Goal: Task Accomplishment & Management: Manage account settings

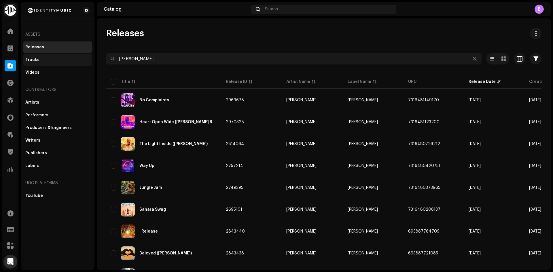
drag, startPoint x: 182, startPoint y: 58, endPoint x: 36, endPoint y: 55, distance: 145.7
click at [51, 57] on div "Identity Music Home Clients Catalog Rights Distribution Finance Royalties Trust…" at bounding box center [276, 136] width 553 height 272
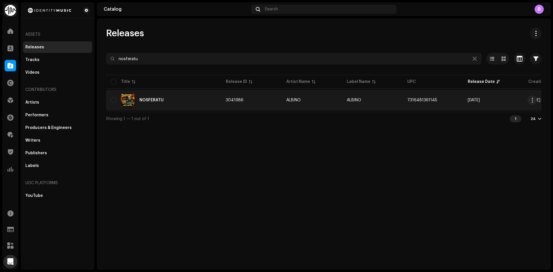
type input "nosferatu"
click at [186, 99] on div "NOSFERATU" at bounding box center [164, 100] width 106 height 14
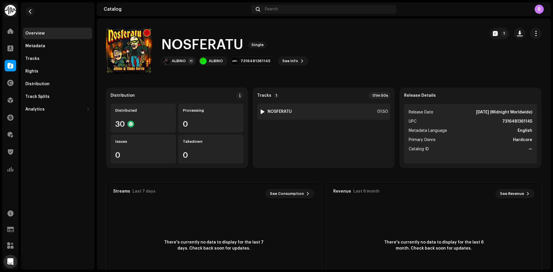
click at [287, 116] on div "1 NOSFERATU 01:50" at bounding box center [323, 112] width 133 height 16
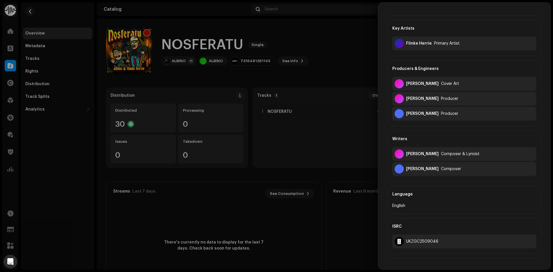
scroll to position [58, 0]
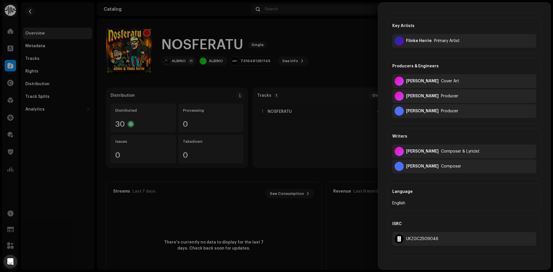
click at [249, 80] on div at bounding box center [276, 136] width 553 height 272
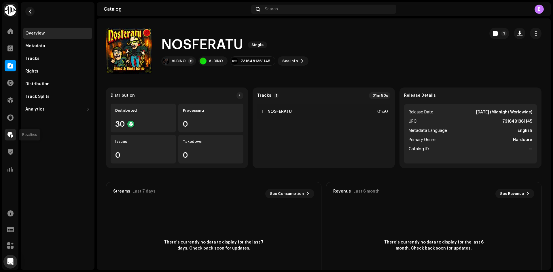
click at [11, 135] on span at bounding box center [10, 134] width 6 height 5
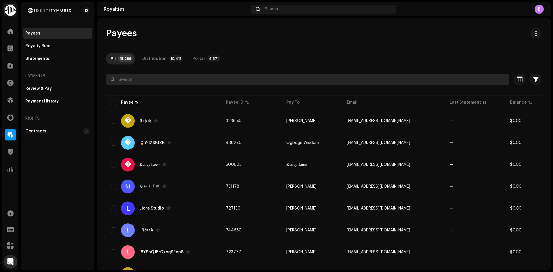
click at [175, 77] on input "text" at bounding box center [307, 80] width 403 height 12
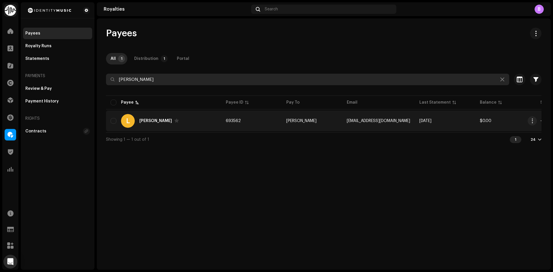
type input "[PERSON_NAME]"
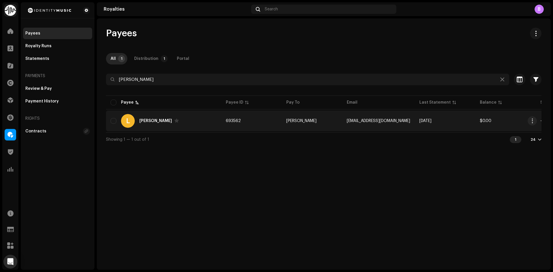
click at [200, 127] on div "L [PERSON_NAME]" at bounding box center [164, 121] width 106 height 14
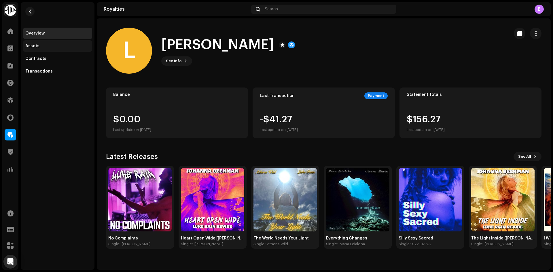
click at [57, 47] on div "Assets" at bounding box center [57, 46] width 64 height 5
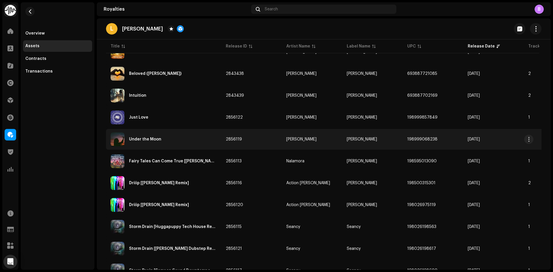
scroll to position [345, 0]
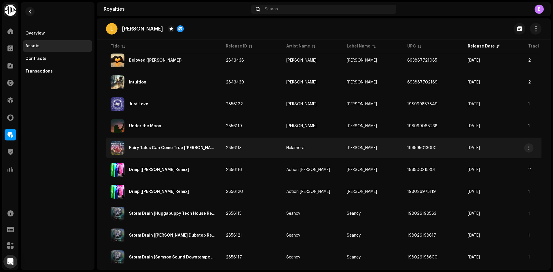
click at [201, 151] on div "Fairy Tales Can Come True [[PERSON_NAME] Remix]" at bounding box center [164, 148] width 106 height 14
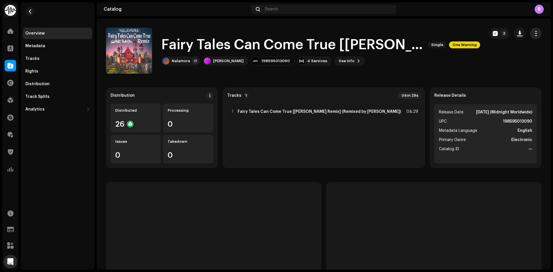
click at [533, 32] on span "button" at bounding box center [535, 33] width 5 height 5
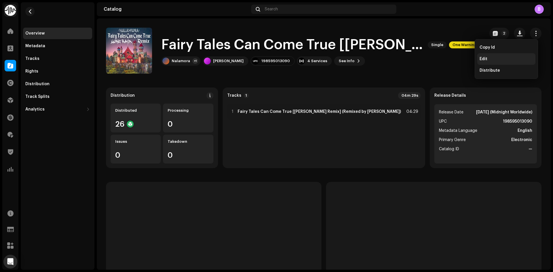
click at [499, 58] on div "Edit" at bounding box center [506, 59] width 54 height 5
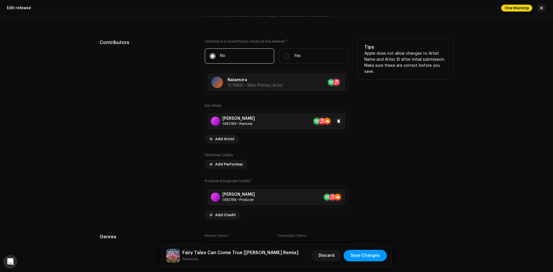
scroll to position [576, 0]
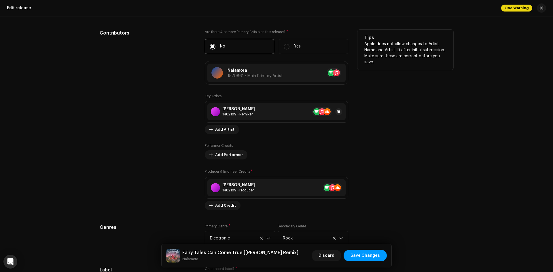
click at [258, 111] on div "[PERSON_NAME] 1482189 • Remixer" at bounding box center [276, 111] width 138 height 17
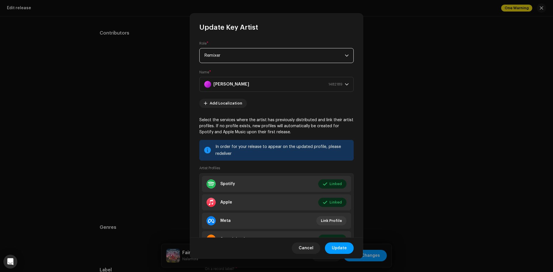
click at [248, 58] on span "Remixer" at bounding box center [274, 55] width 140 height 14
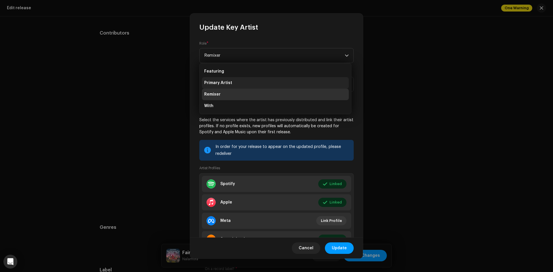
click at [247, 81] on li "Primary Artist" at bounding box center [275, 83] width 147 height 12
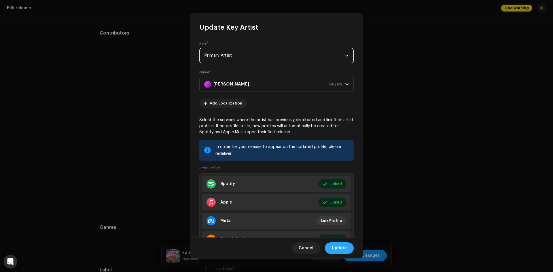
click at [341, 248] on span "Update" at bounding box center [339, 248] width 15 height 12
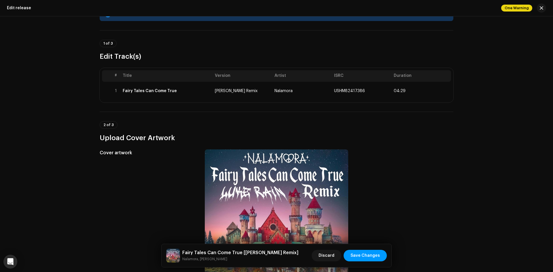
scroll to position [0, 0]
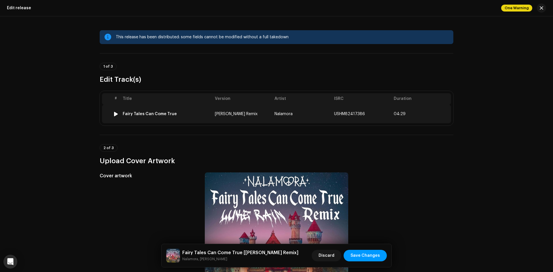
click at [206, 114] on div "Fairy Tales Can Come True" at bounding box center [167, 114] width 88 height 5
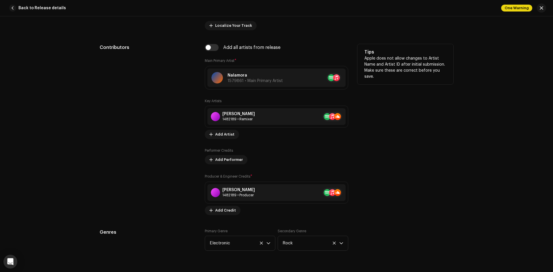
scroll to position [288, 0]
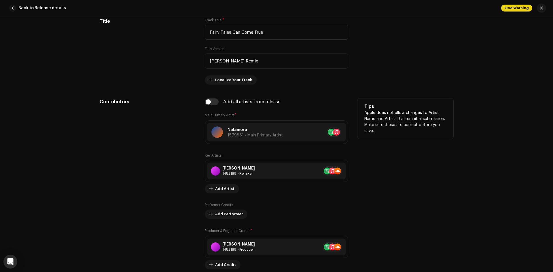
click at [208, 110] on div "Add all artists from release Main Primary Artist * Nalamora 1579861 • Main Prim…" at bounding box center [276, 183] width 143 height 171
click at [207, 103] on input "checkbox" at bounding box center [212, 101] width 14 height 7
checkbox input "true"
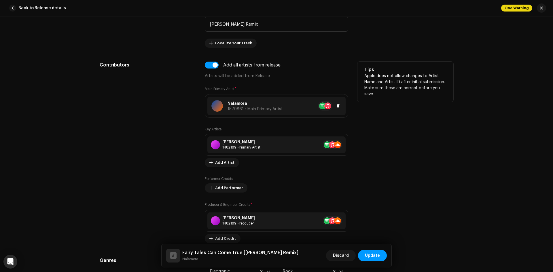
scroll to position [403, 0]
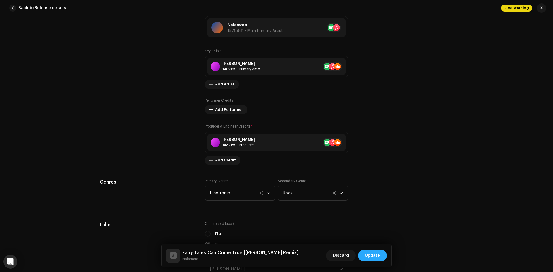
click at [372, 253] on span "Update" at bounding box center [372, 256] width 15 height 12
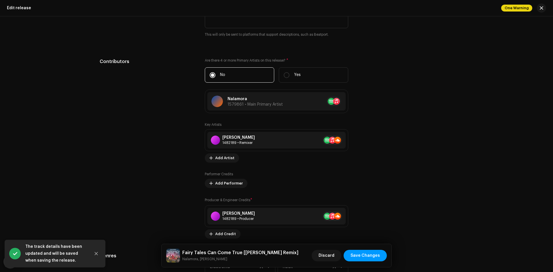
scroll to position [547, 0]
click at [373, 258] on span "Save Changes" at bounding box center [364, 256] width 29 height 12
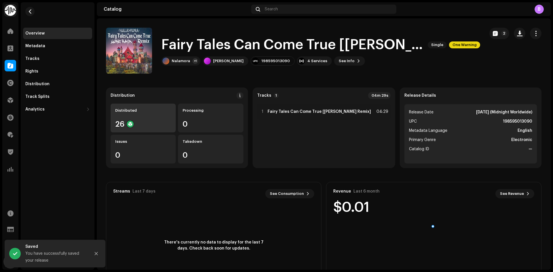
click at [134, 111] on div "Distributed" at bounding box center [143, 110] width 56 height 5
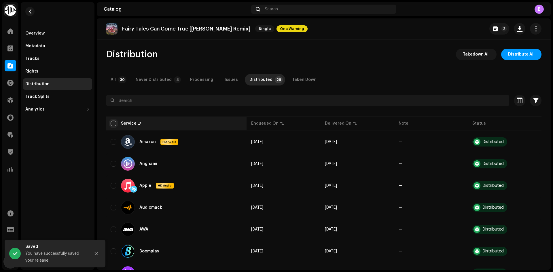
click at [112, 123] on input "checkbox" at bounding box center [114, 124] width 6 height 6
checkbox input "true"
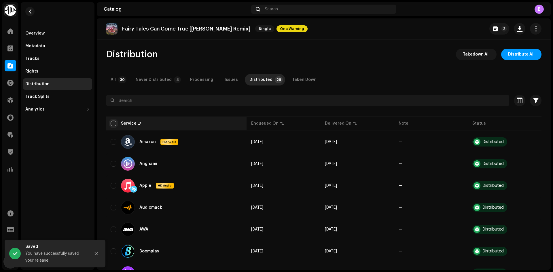
checkbox input "true"
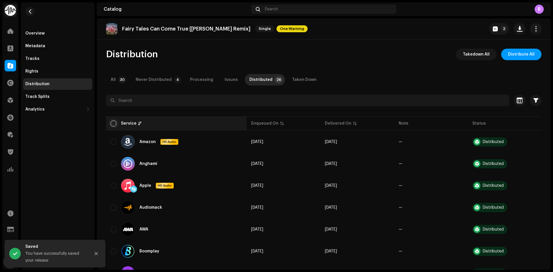
checkbox input "true"
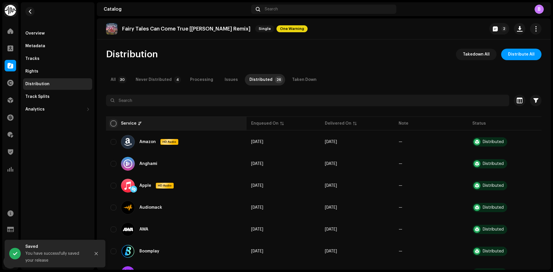
checkbox input "true"
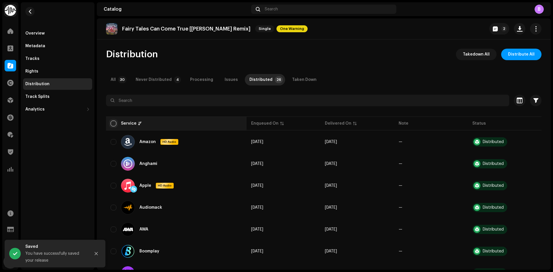
checkbox input "true"
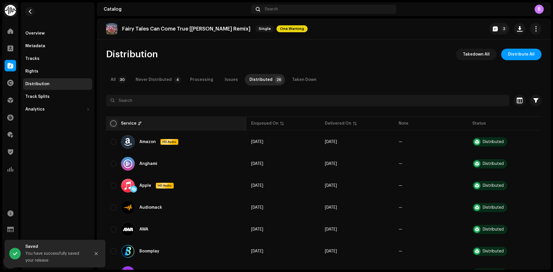
checkbox input "true"
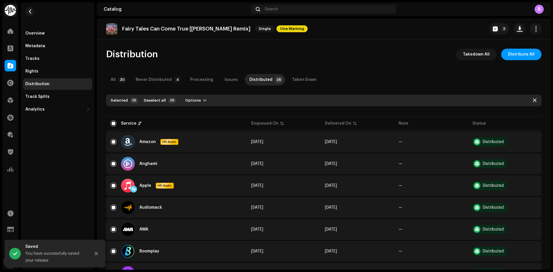
click at [183, 106] on div "Selected 26 Deselect all 26 Options" at bounding box center [323, 101] width 435 height 12
click at [187, 103] on span "Options" at bounding box center [193, 101] width 16 height 12
click at [203, 111] on div "Distribute" at bounding box center [208, 114] width 58 height 12
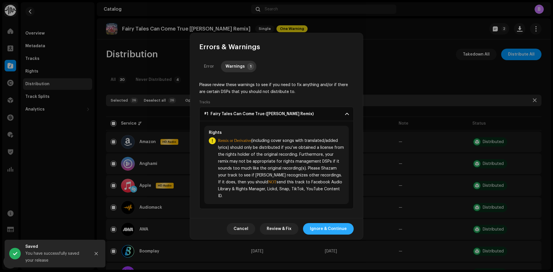
click at [341, 227] on span "Ignore & Continue" at bounding box center [328, 229] width 37 height 12
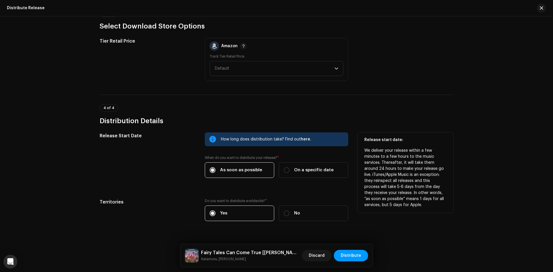
scroll to position [693, 0]
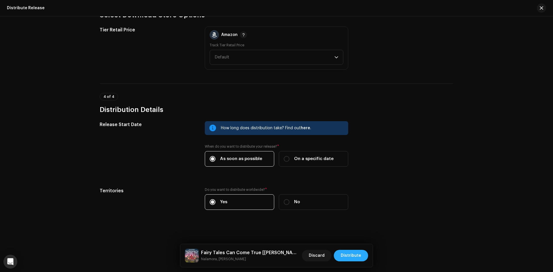
click at [349, 253] on span "Distribute" at bounding box center [351, 256] width 20 height 12
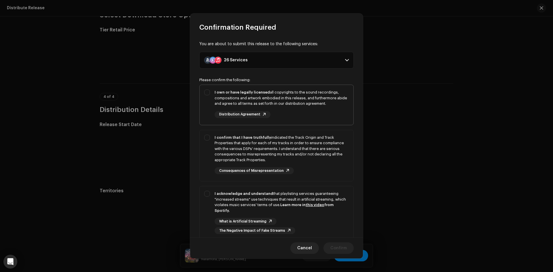
click at [246, 106] on div "I own or have legally licensed all copyrights to the sound recordings, composit…" at bounding box center [281, 98] width 134 height 17
checkbox input "true"
click at [254, 156] on div "I confirm that I have truthfully indicated the Track Origin and Track Propertie…" at bounding box center [281, 149] width 134 height 28
checkbox input "true"
click at [275, 202] on div "I acknowledge and understand that playlisting services guaranteeing "increased …" at bounding box center [281, 202] width 134 height 22
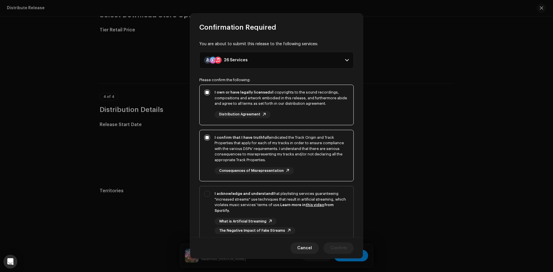
checkbox input "true"
click at [335, 244] on span "Confirm" at bounding box center [338, 248] width 16 height 12
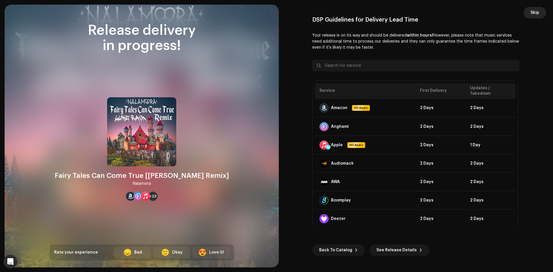
click at [536, 7] on span "Skip" at bounding box center [534, 13] width 9 height 12
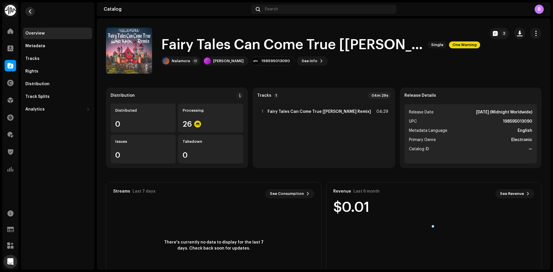
click at [31, 10] on span "button" at bounding box center [30, 11] width 4 height 5
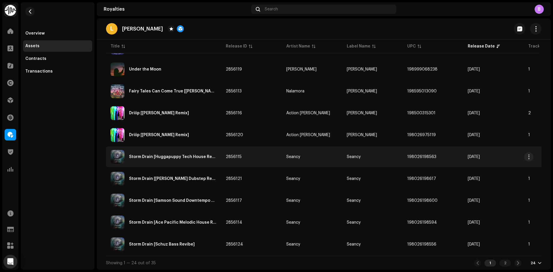
click at [203, 156] on div "Storm Drain [Huggapuppy Tech House Revibe]" at bounding box center [173, 157] width 88 height 4
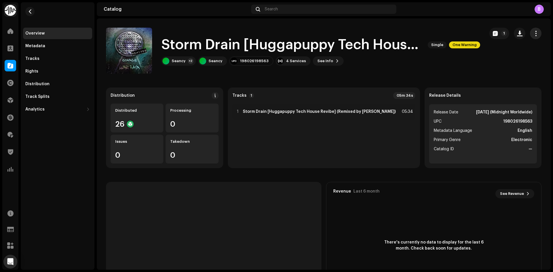
click at [535, 32] on span "button" at bounding box center [535, 33] width 5 height 5
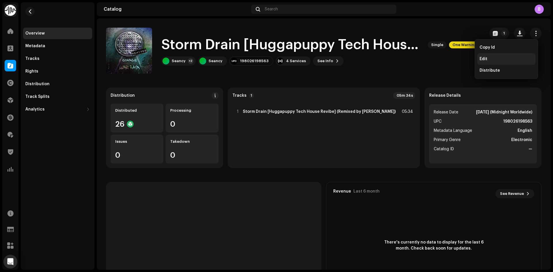
click at [516, 57] on div "Edit" at bounding box center [506, 59] width 54 height 5
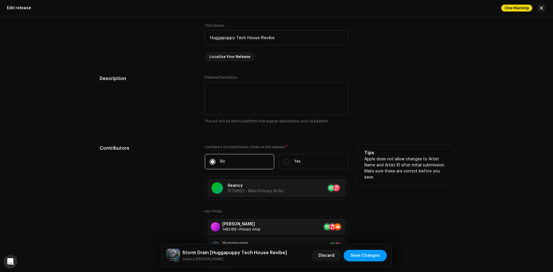
scroll to position [604, 0]
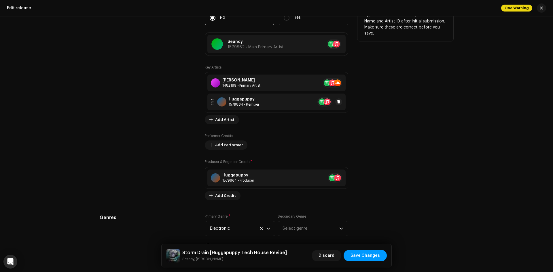
click at [275, 104] on div "Huggapuppy 1579864 • Remixer" at bounding box center [276, 102] width 138 height 17
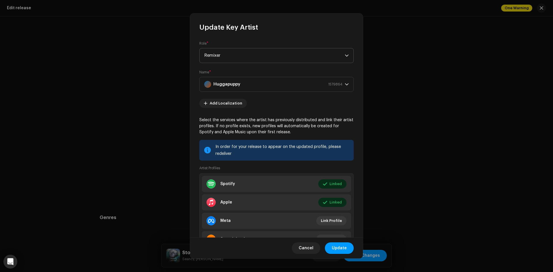
click at [271, 57] on span "Remixer" at bounding box center [274, 55] width 140 height 14
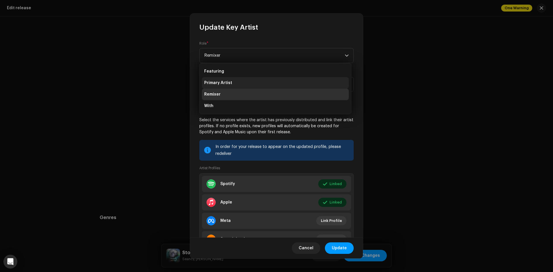
click at [255, 86] on li "Primary Artist" at bounding box center [275, 83] width 147 height 12
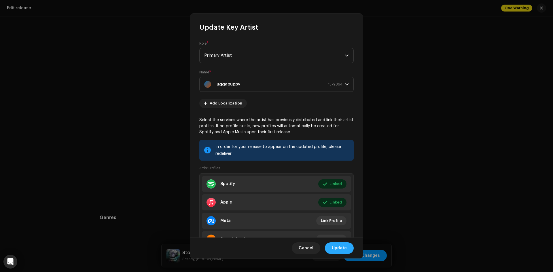
click at [342, 246] on span "Update" at bounding box center [339, 248] width 15 height 12
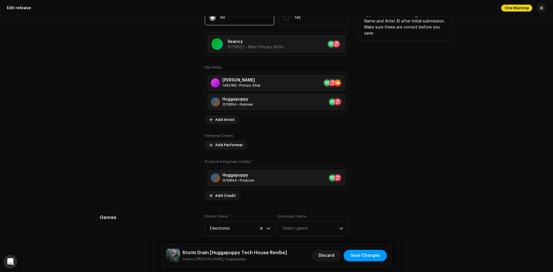
click at [179, 121] on div "Contributors" at bounding box center [148, 100] width 96 height 199
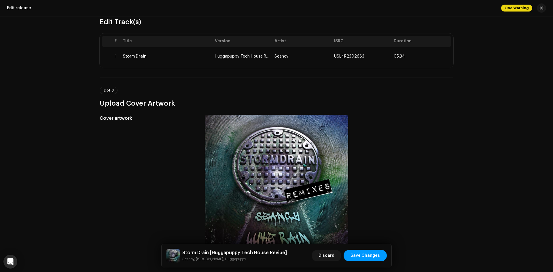
scroll to position [0, 0]
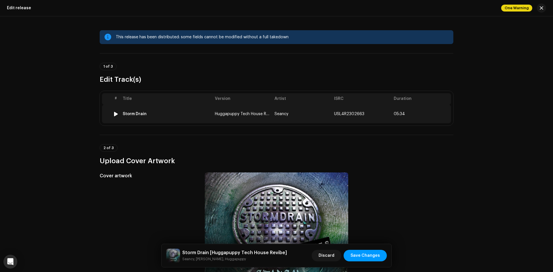
click at [210, 120] on td "Storm Drain" at bounding box center [166, 114] width 92 height 18
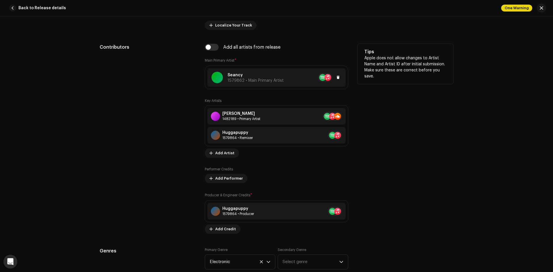
scroll to position [345, 0]
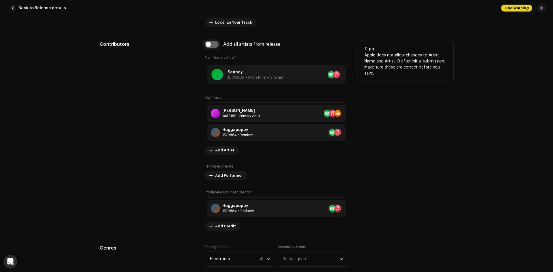
click at [206, 43] on input "checkbox" at bounding box center [212, 44] width 14 height 7
checkbox input "true"
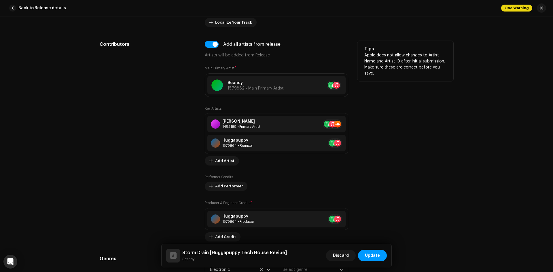
click at [180, 103] on div "Contributors" at bounding box center [148, 141] width 96 height 201
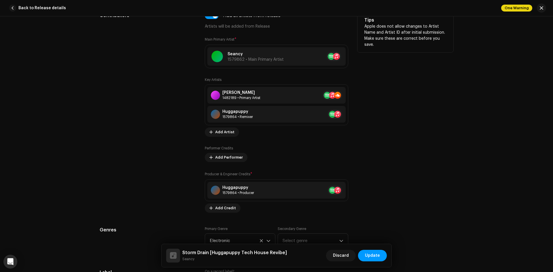
scroll to position [432, 0]
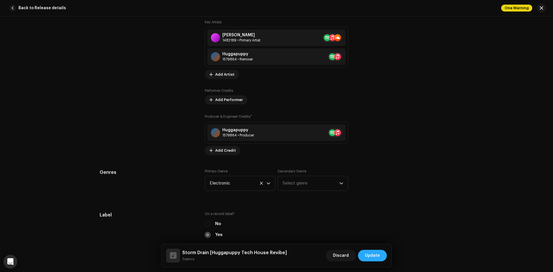
click at [374, 256] on span "Update" at bounding box center [372, 256] width 15 height 12
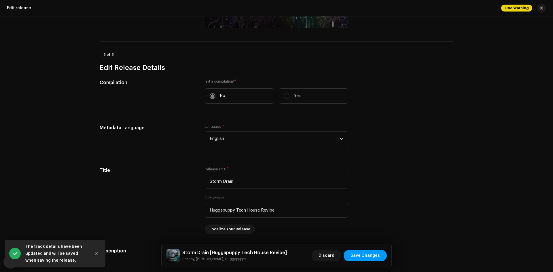
scroll to position [86, 0]
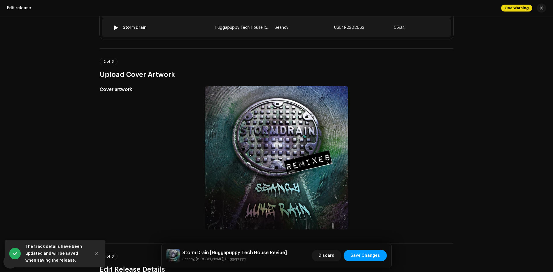
click at [247, 27] on span "Huggapuppy Tech House Revibe" at bounding box center [245, 28] width 61 height 4
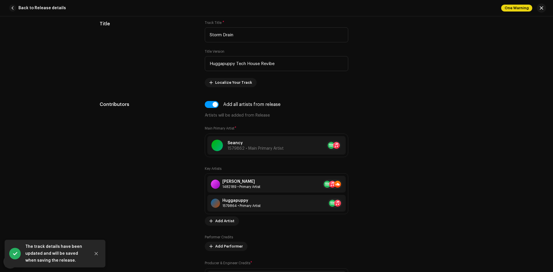
scroll to position [288, 0]
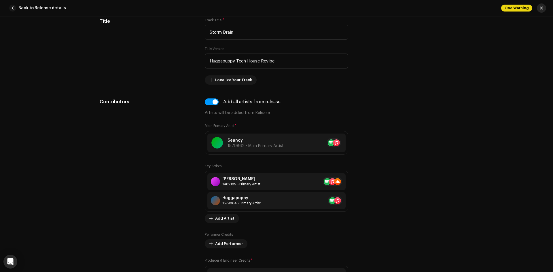
click at [539, 9] on span "button" at bounding box center [540, 8] width 3 height 5
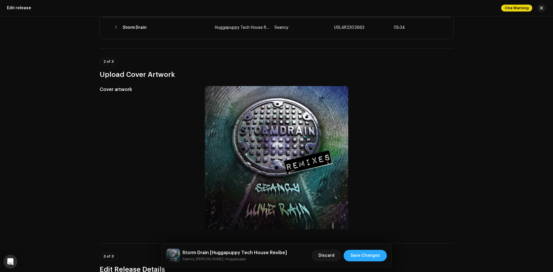
click at [374, 256] on span "Save Changes" at bounding box center [364, 256] width 29 height 12
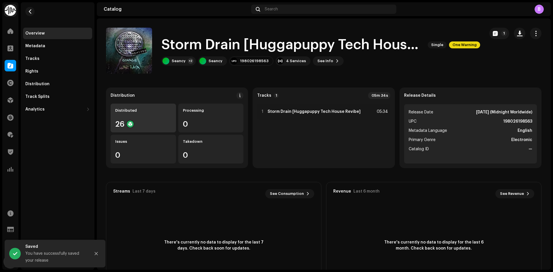
click at [149, 118] on div "Distributed 26" at bounding box center [143, 118] width 65 height 29
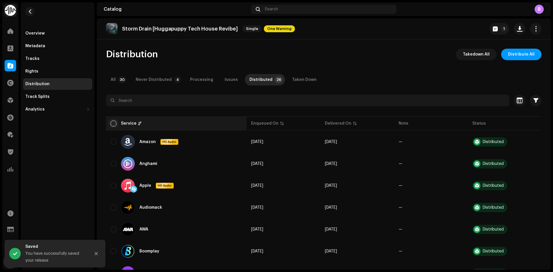
click at [112, 123] on input "checkbox" at bounding box center [114, 124] width 6 height 6
checkbox input "true"
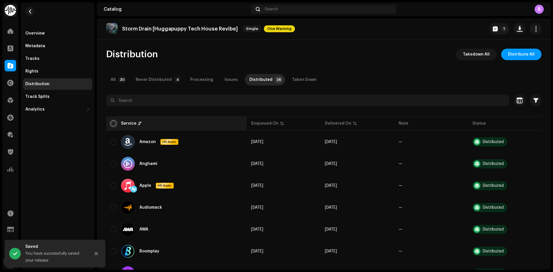
checkbox input "true"
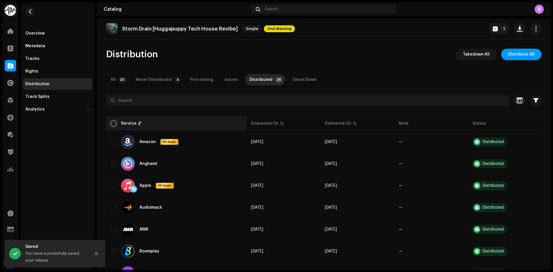
checkbox input "true"
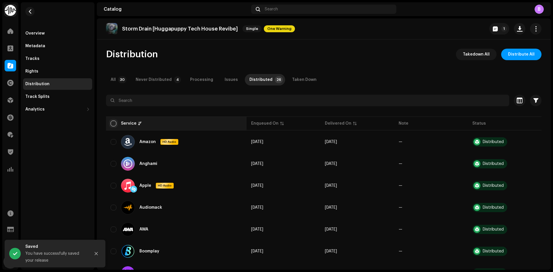
checkbox input "true"
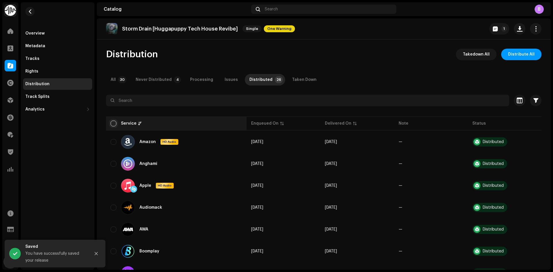
checkbox input "true"
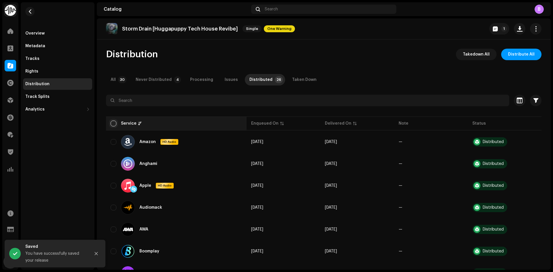
checkbox input "true"
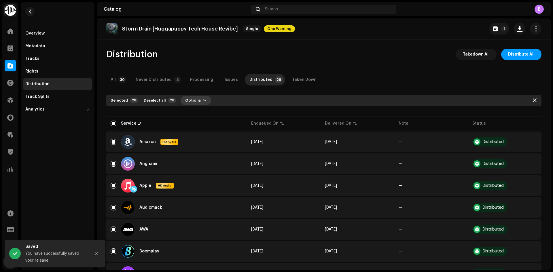
click at [185, 103] on span "Options" at bounding box center [193, 101] width 16 height 12
click at [204, 112] on div "Distribute" at bounding box center [208, 113] width 54 height 5
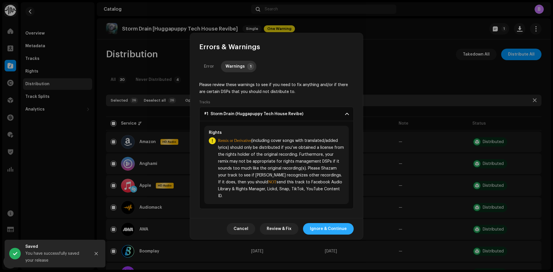
click at [335, 227] on span "Ignore & Continue" at bounding box center [328, 229] width 37 height 12
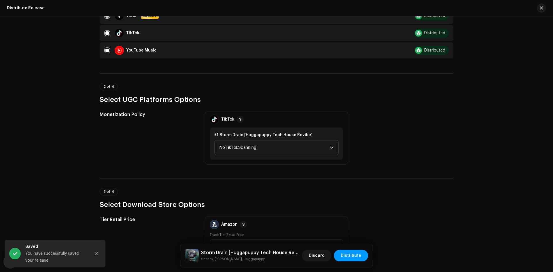
scroll to position [693, 0]
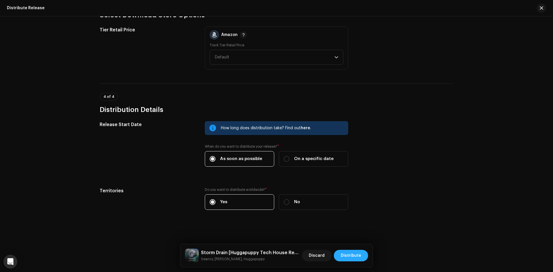
click at [360, 257] on span "Distribute" at bounding box center [351, 256] width 20 height 12
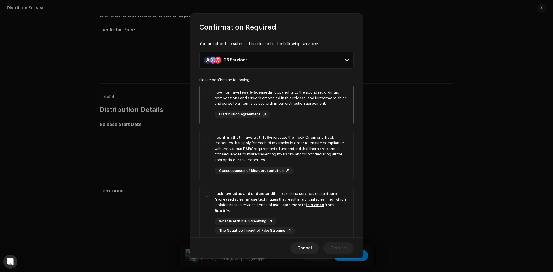
click at [241, 96] on div "I own or have legally licensed all copyrights to the sound recordings, composit…" at bounding box center [281, 98] width 134 height 17
checkbox input "true"
click at [237, 147] on div "I confirm that I have truthfully indicated the Track Origin and Track Propertie…" at bounding box center [281, 149] width 134 height 28
checkbox input "true"
click at [257, 205] on div "I acknowledge and understand that playlisting services guaranteeing "increased …" at bounding box center [281, 202] width 134 height 22
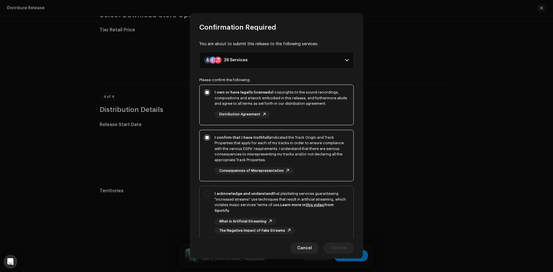
checkbox input "true"
click at [340, 249] on span "Confirm" at bounding box center [338, 248] width 16 height 12
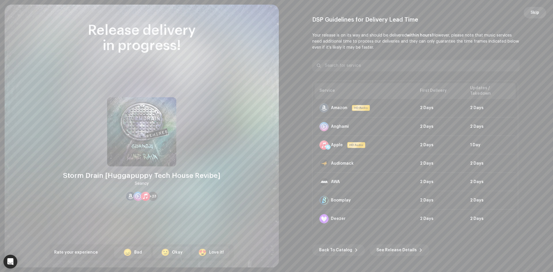
click at [528, 11] on button "Skip" at bounding box center [534, 13] width 22 height 12
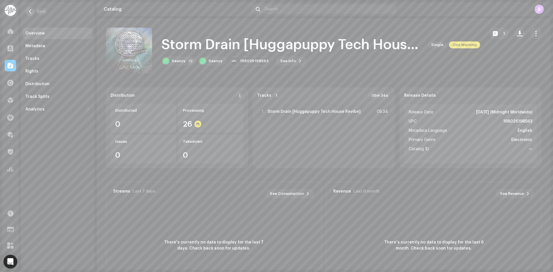
click at [30, 13] on span "button" at bounding box center [30, 11] width 4 height 5
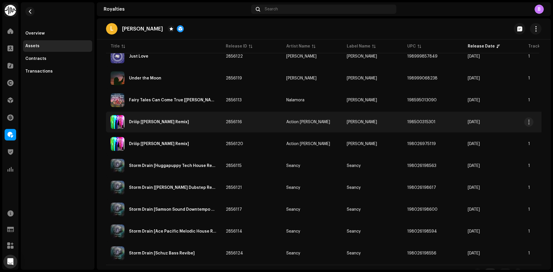
scroll to position [404, 0]
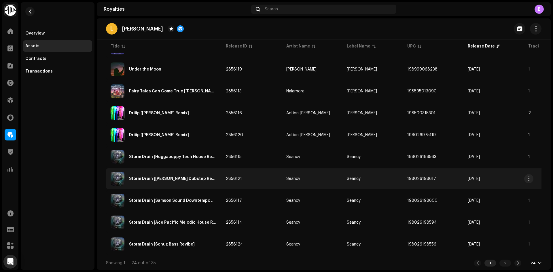
click at [189, 177] on div "Storm Drain [[PERSON_NAME] Dubstep Revibe]" at bounding box center [173, 179] width 88 height 4
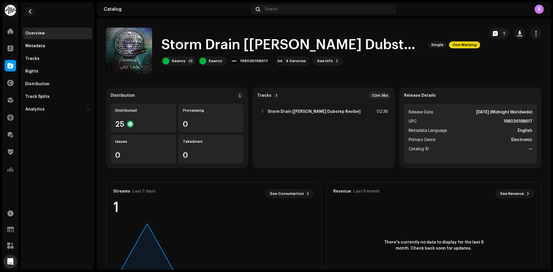
click at [335, 44] on h1 "Storm Drain [[PERSON_NAME] Dubstep Revibe]" at bounding box center [292, 45] width 262 height 18
click at [182, 64] on div "Seancy +2" at bounding box center [178, 60] width 35 height 9
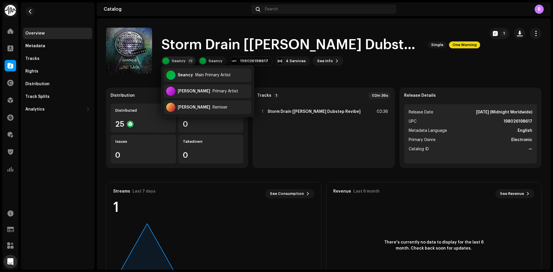
click at [183, 62] on div "Seancy" at bounding box center [179, 61] width 14 height 5
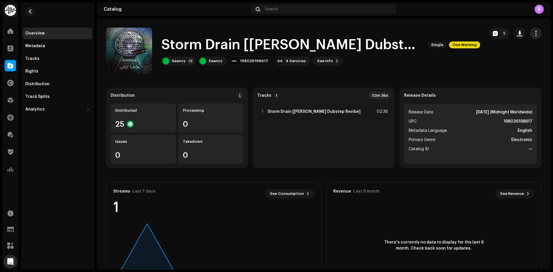
click at [536, 33] on button "button" at bounding box center [536, 34] width 12 height 12
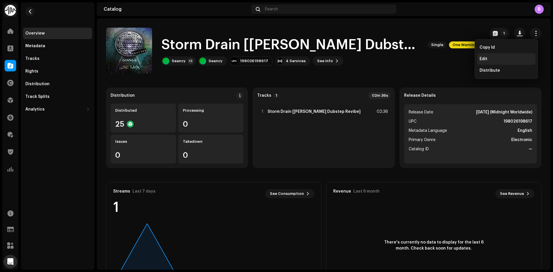
click at [497, 59] on div "Edit" at bounding box center [506, 59] width 54 height 5
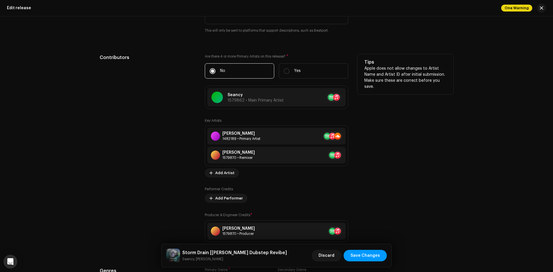
scroll to position [604, 0]
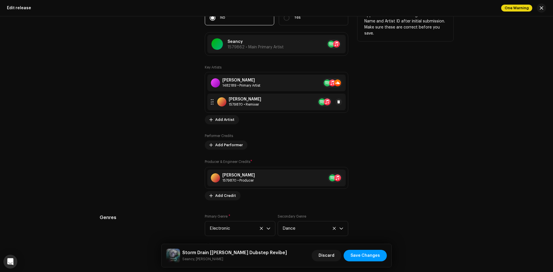
click at [266, 103] on div "[PERSON_NAME] 1579870 • Remixer" at bounding box center [276, 102] width 138 height 17
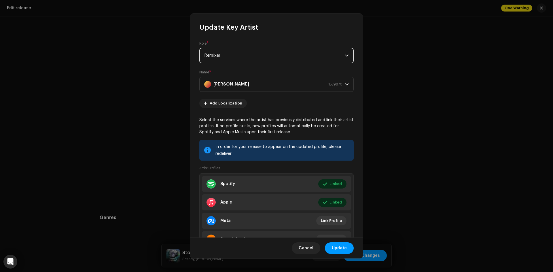
click at [255, 55] on span "Remixer" at bounding box center [274, 55] width 140 height 14
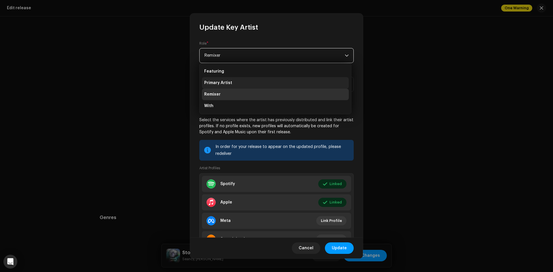
click at [256, 78] on li "Primary Artist" at bounding box center [275, 83] width 147 height 12
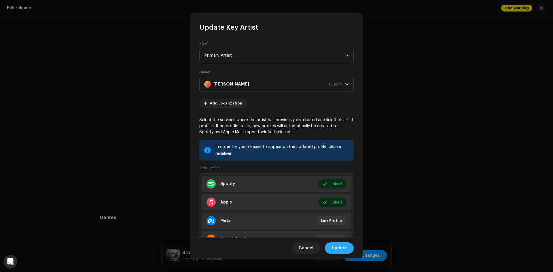
click at [339, 246] on span "Update" at bounding box center [339, 248] width 15 height 12
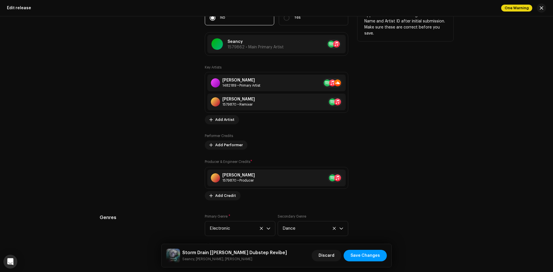
click at [161, 104] on div "Contributors" at bounding box center [148, 100] width 96 height 199
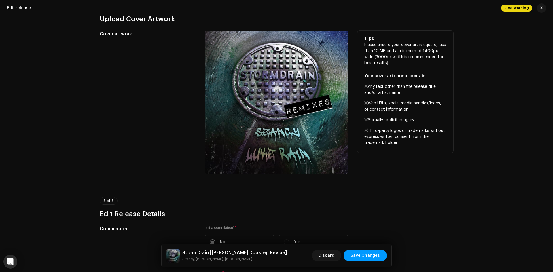
scroll to position [0, 0]
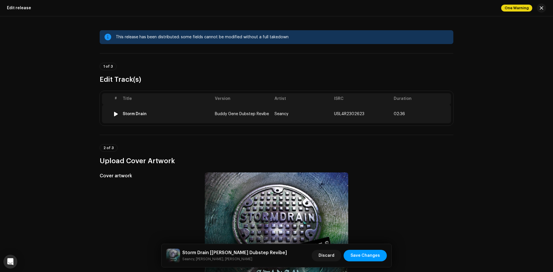
click at [215, 107] on td "Buddy Gene Dubstep Revibe" at bounding box center [242, 114] width 60 height 18
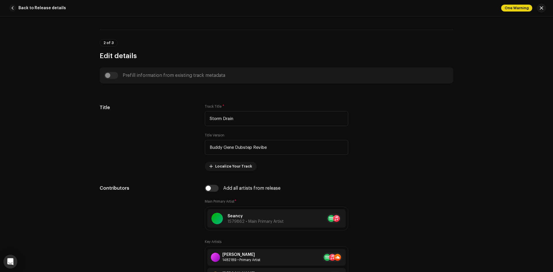
scroll to position [345, 0]
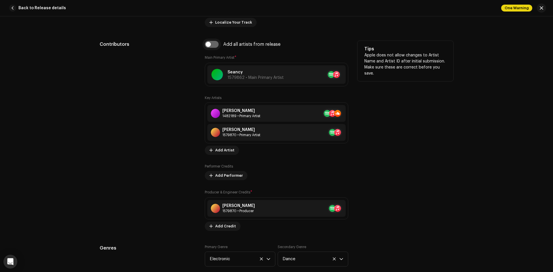
click at [214, 45] on input "checkbox" at bounding box center [212, 44] width 14 height 7
checkbox input "true"
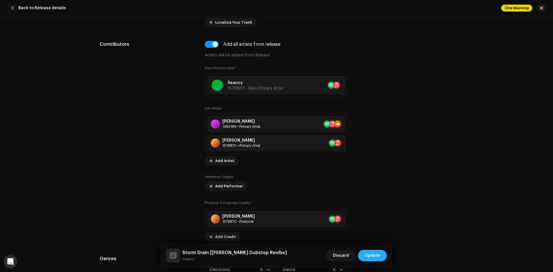
click at [378, 256] on span "Update" at bounding box center [372, 256] width 15 height 12
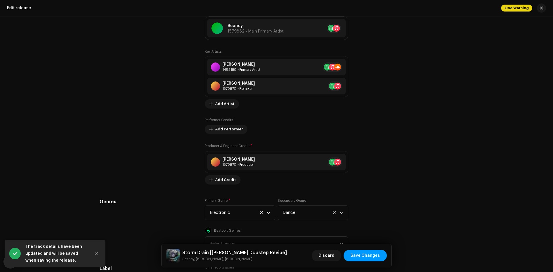
scroll to position [633, 0]
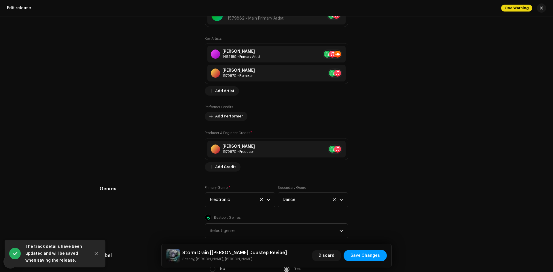
click at [177, 108] on div "Contributors" at bounding box center [148, 71] width 96 height 199
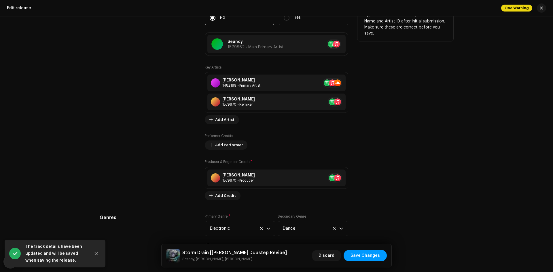
scroll to position [547, 0]
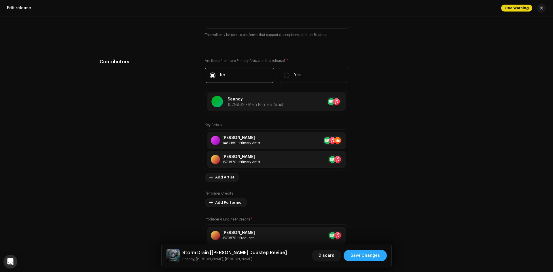
click at [367, 256] on span "Save Changes" at bounding box center [364, 256] width 29 height 12
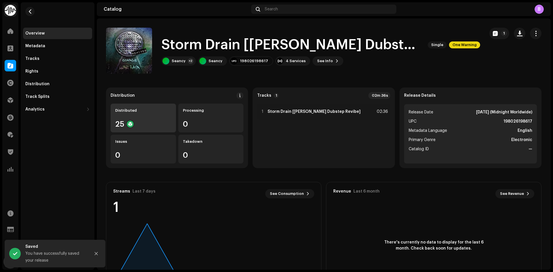
click at [154, 120] on div "25" at bounding box center [143, 123] width 56 height 7
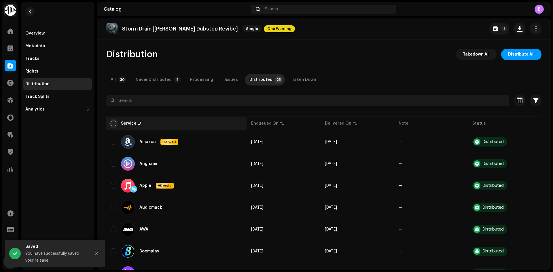
click at [114, 124] on input "checkbox" at bounding box center [114, 124] width 6 height 6
checkbox input "true"
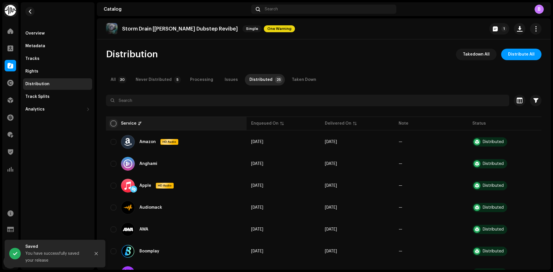
checkbox input "true"
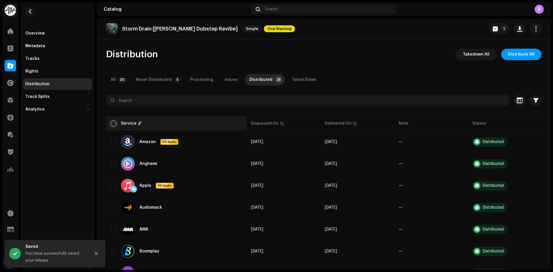
checkbox input "true"
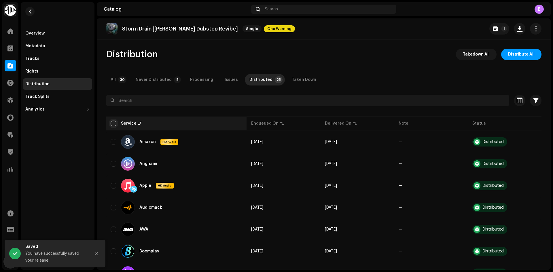
checkbox input "true"
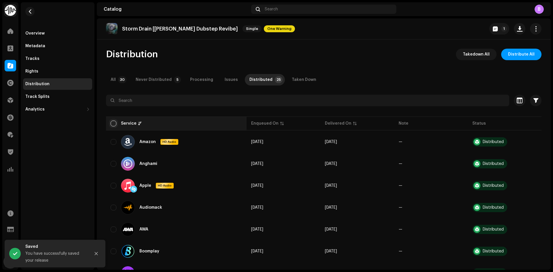
checkbox input "true"
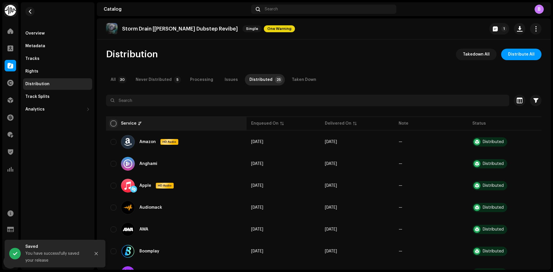
checkbox input "true"
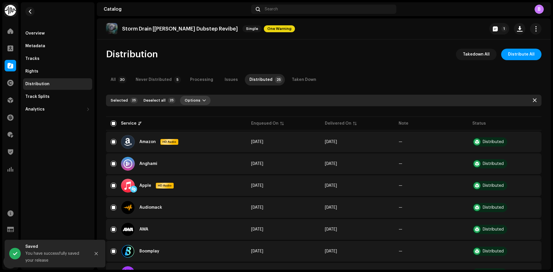
click at [191, 97] on span "Options" at bounding box center [193, 101] width 16 height 12
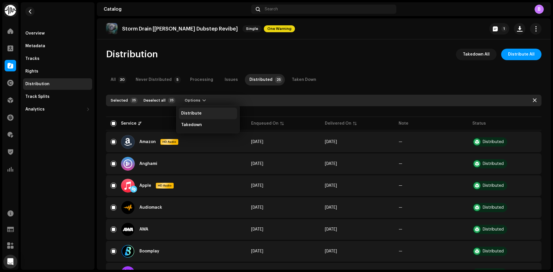
click at [208, 112] on div "Distribute" at bounding box center [208, 113] width 54 height 5
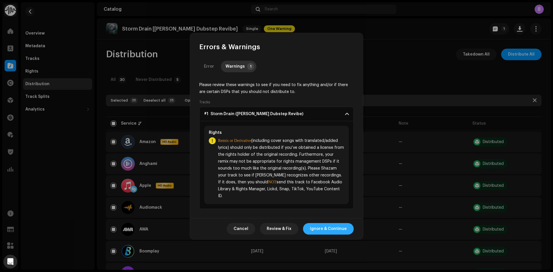
click at [324, 230] on span "Ignore & Continue" at bounding box center [328, 229] width 37 height 12
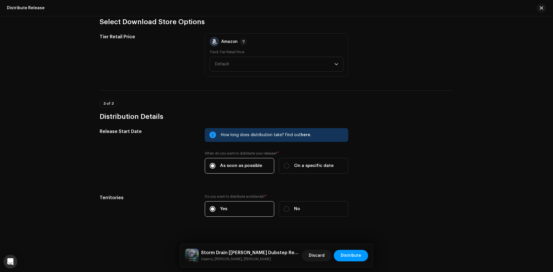
scroll to position [571, 0]
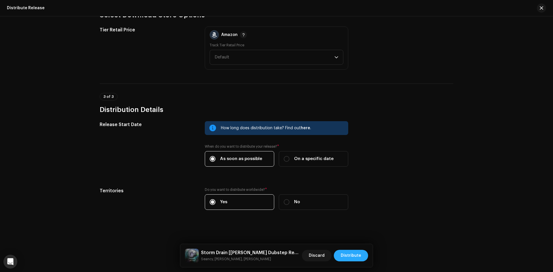
click at [359, 257] on span "Distribute" at bounding box center [351, 256] width 20 height 12
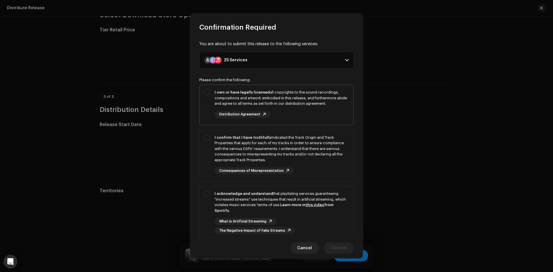
click at [245, 96] on div "I own or have legally licensed all copyrights to the sound recordings, composit…" at bounding box center [281, 98] width 134 height 17
checkbox input "true"
click at [241, 135] on div "I confirm that I have truthfully indicated the Track Origin and Track Propertie…" at bounding box center [281, 149] width 134 height 28
checkbox input "true"
click at [258, 193] on strong "I acknowledge and understand" at bounding box center [243, 194] width 58 height 4
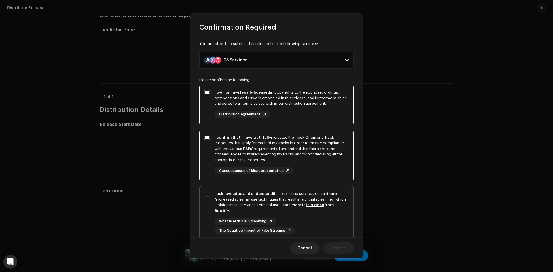
checkbox input "true"
click at [343, 248] on span "Confirm" at bounding box center [338, 248] width 16 height 12
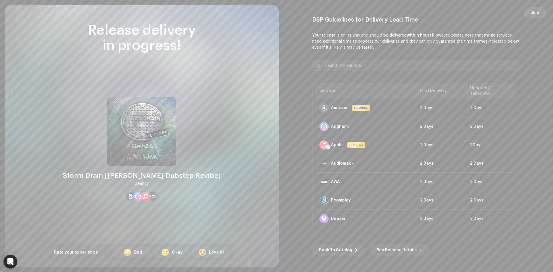
click at [533, 14] on span "Skip" at bounding box center [534, 13] width 9 height 12
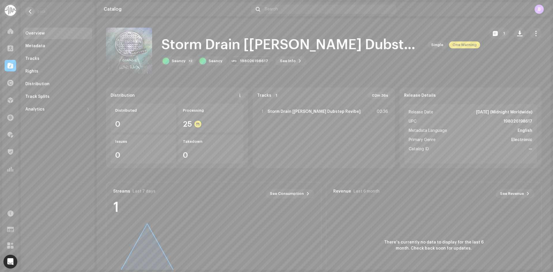
click at [31, 9] on button "button" at bounding box center [29, 11] width 9 height 9
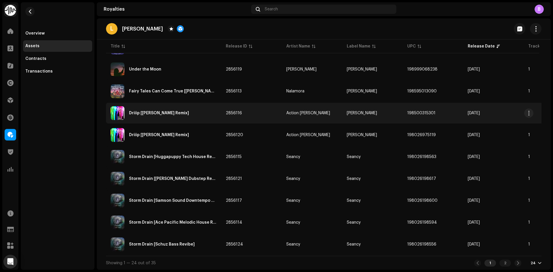
scroll to position [404, 0]
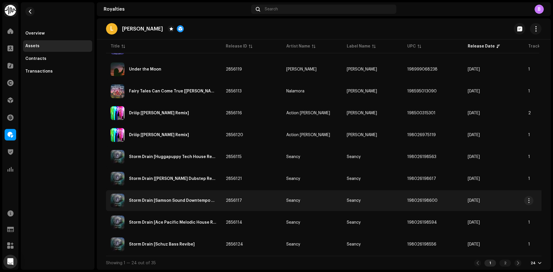
click at [194, 207] on td "Storm Drain [Samson Sound Downtempo Revibe]" at bounding box center [163, 200] width 115 height 21
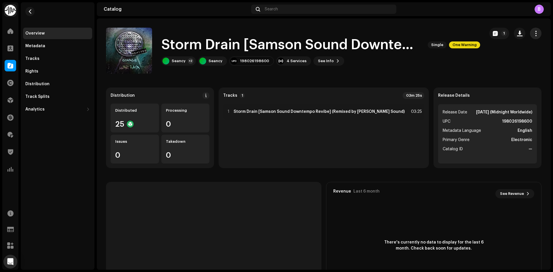
click at [533, 35] on span "button" at bounding box center [535, 33] width 5 height 5
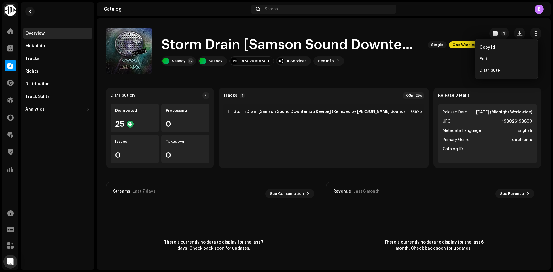
drag, startPoint x: 499, startPoint y: 58, endPoint x: 450, endPoint y: 59, distance: 49.2
drag, startPoint x: 450, startPoint y: 59, endPoint x: 519, endPoint y: 53, distance: 69.4
click at [519, 53] on div "Copy Id" at bounding box center [506, 48] width 58 height 12
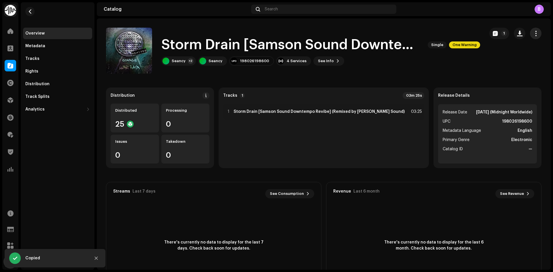
click at [533, 34] on span "button" at bounding box center [535, 33] width 5 height 5
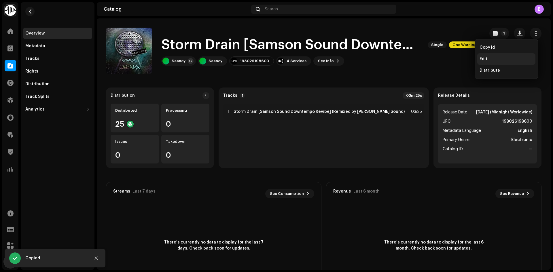
click at [506, 58] on div "Edit" at bounding box center [506, 59] width 54 height 5
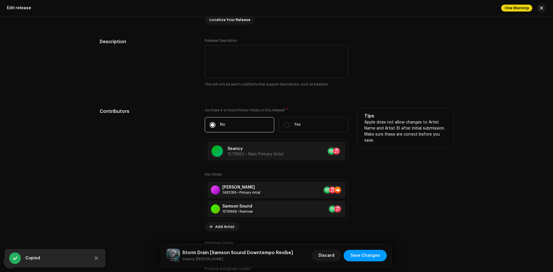
scroll to position [604, 0]
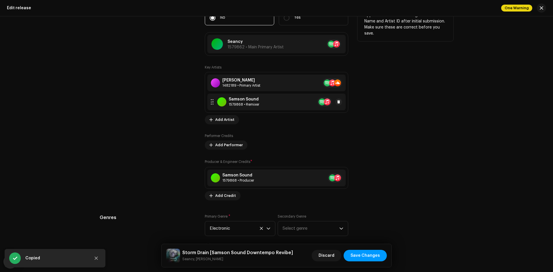
click at [256, 101] on div "Samson Sound" at bounding box center [244, 99] width 31 height 5
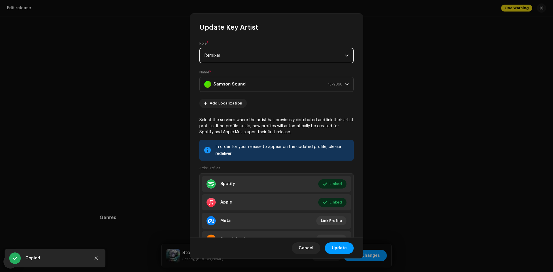
click at [257, 50] on span "Remixer" at bounding box center [274, 55] width 140 height 14
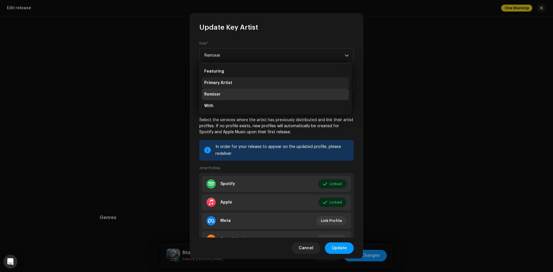
click at [248, 85] on li "Primary Artist" at bounding box center [275, 83] width 147 height 12
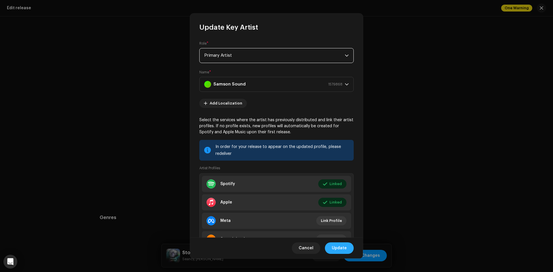
click at [340, 249] on span "Update" at bounding box center [339, 248] width 15 height 12
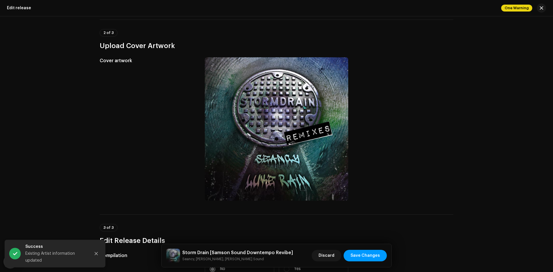
scroll to position [0, 0]
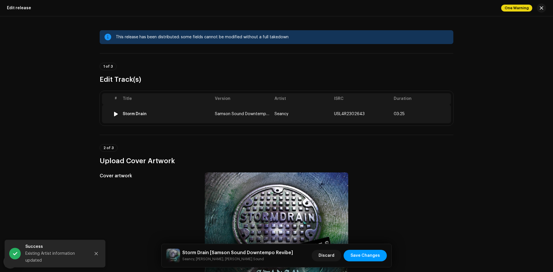
click at [213, 111] on td "Samson Sound Downtempo Revibe" at bounding box center [242, 114] width 60 height 18
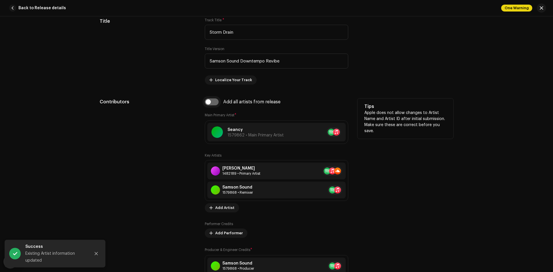
click at [212, 100] on input "checkbox" at bounding box center [212, 101] width 14 height 7
checkbox input "true"
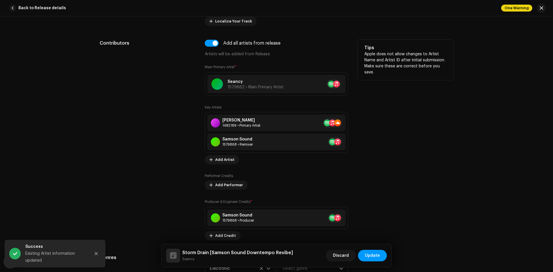
scroll to position [403, 0]
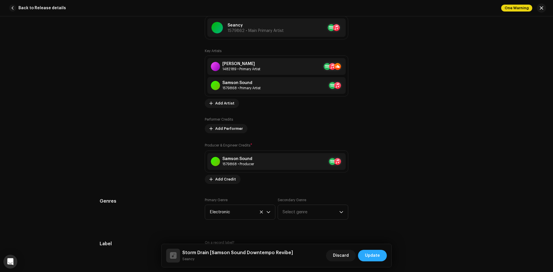
click at [374, 257] on span "Update" at bounding box center [372, 256] width 15 height 12
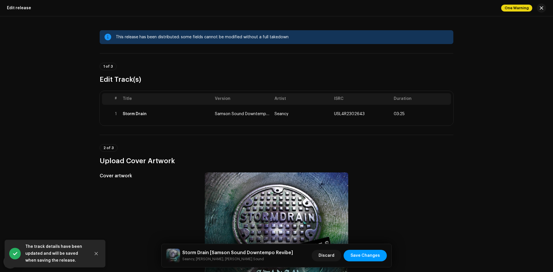
click at [374, 257] on span "Save Changes" at bounding box center [364, 256] width 29 height 12
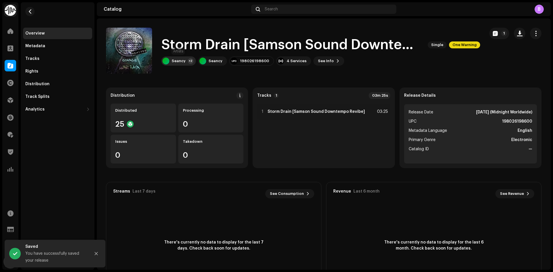
click at [183, 61] on div "Seancy" at bounding box center [179, 61] width 14 height 5
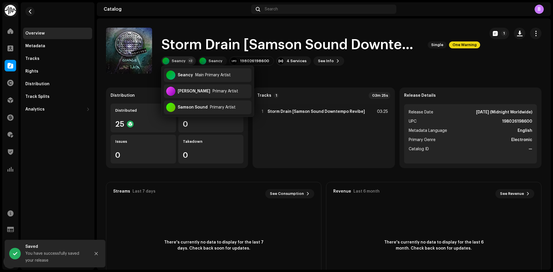
click at [183, 61] on div "Seancy" at bounding box center [179, 61] width 14 height 5
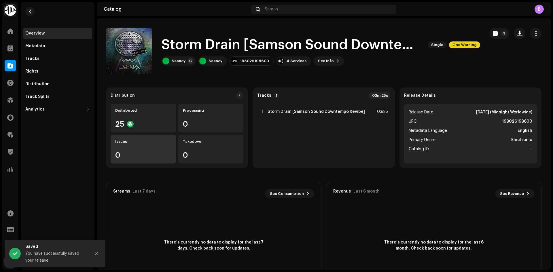
click at [135, 138] on div "Issues 0" at bounding box center [143, 149] width 65 height 29
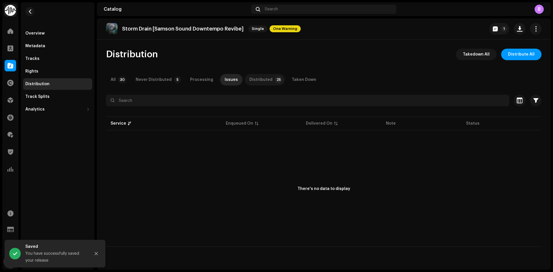
click at [275, 80] on p-badge "25" at bounding box center [279, 79] width 8 height 7
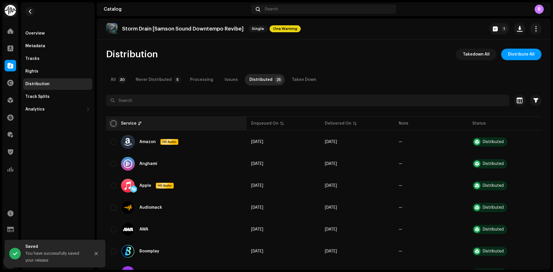
click at [115, 125] on input "checkbox" at bounding box center [114, 124] width 6 height 6
checkbox input "true"
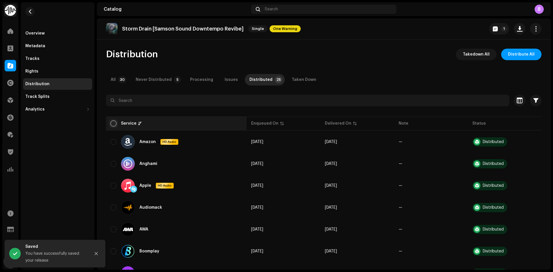
checkbox input "true"
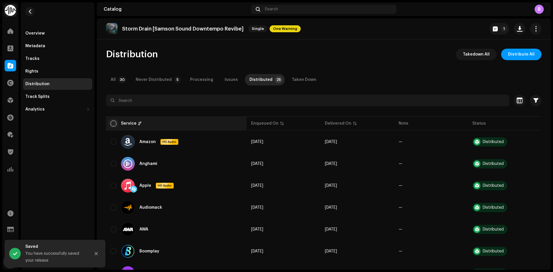
checkbox input "true"
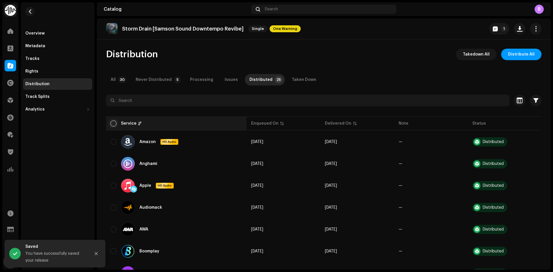
checkbox input "true"
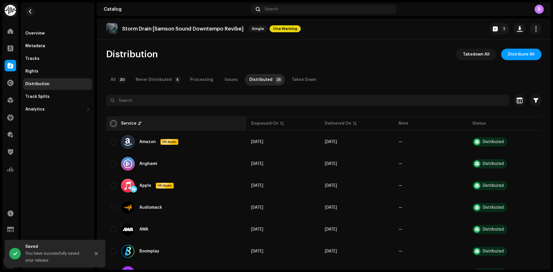
checkbox input "true"
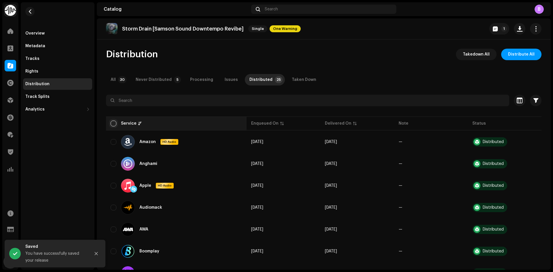
checkbox input "true"
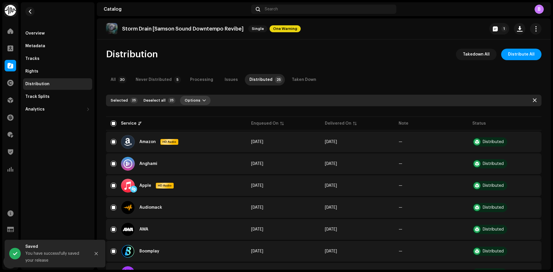
click at [190, 99] on span "Options" at bounding box center [193, 101] width 16 height 12
click at [205, 114] on div "Distribute" at bounding box center [208, 113] width 54 height 5
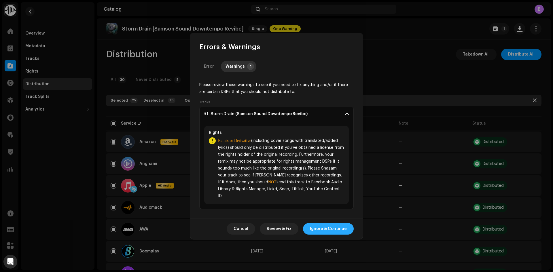
click at [322, 229] on span "Ignore & Continue" at bounding box center [328, 229] width 37 height 12
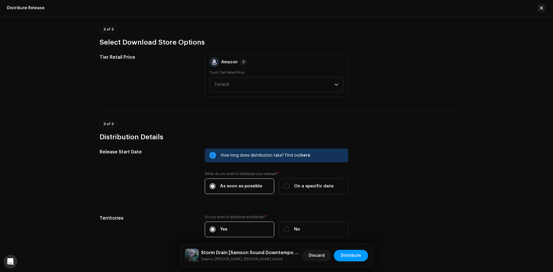
scroll to position [571, 0]
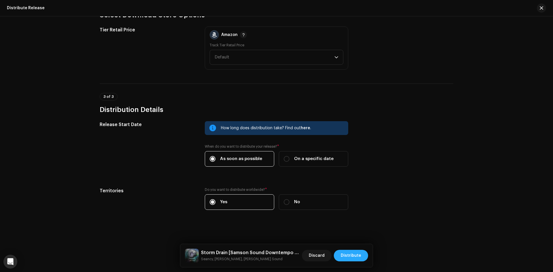
click at [357, 260] on span "Distribute" at bounding box center [351, 256] width 20 height 12
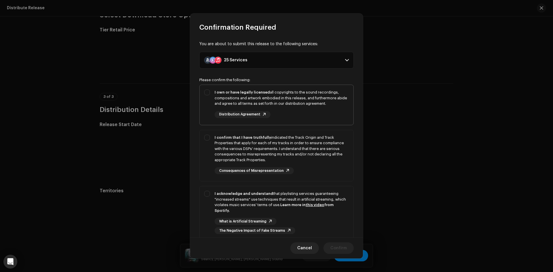
click at [269, 93] on div "I own or have legally licensed all copyrights to the sound recordings, composit…" at bounding box center [281, 98] width 134 height 17
checkbox input "true"
click at [263, 150] on div "I confirm that I have truthfully indicated the Track Origin and Track Propertie…" at bounding box center [281, 149] width 134 height 28
checkbox input "true"
click at [258, 203] on div "I acknowledge and understand that playlisting services guaranteeing "increased …" at bounding box center [281, 202] width 134 height 22
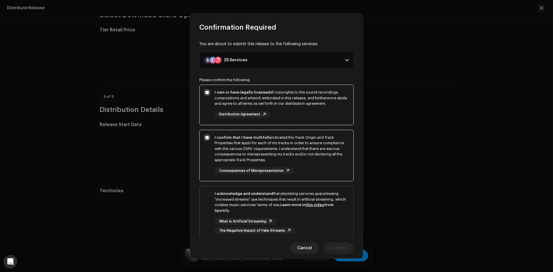
checkbox input "true"
click at [339, 246] on span "Confirm" at bounding box center [338, 248] width 16 height 12
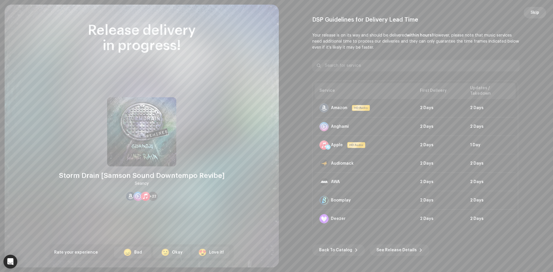
click at [537, 8] on span "Skip" at bounding box center [534, 13] width 9 height 12
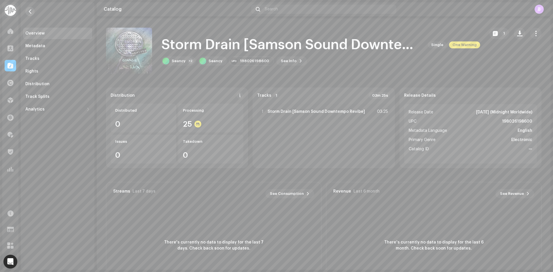
click at [34, 11] on button "button" at bounding box center [29, 11] width 9 height 9
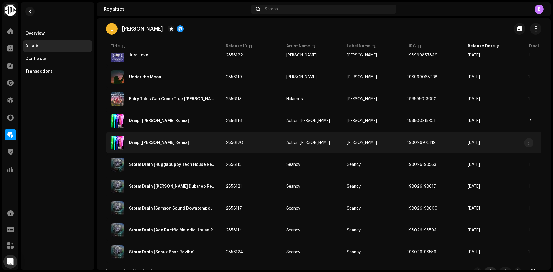
scroll to position [404, 0]
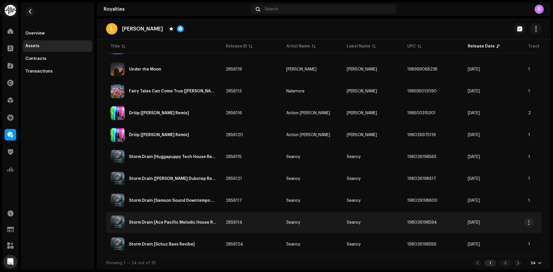
click at [195, 223] on div "Storm Drain [Ace Pacific Melodic House Revibe]" at bounding box center [164, 223] width 106 height 14
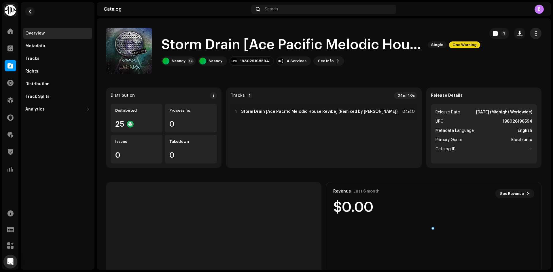
click at [533, 34] on span "button" at bounding box center [535, 33] width 5 height 5
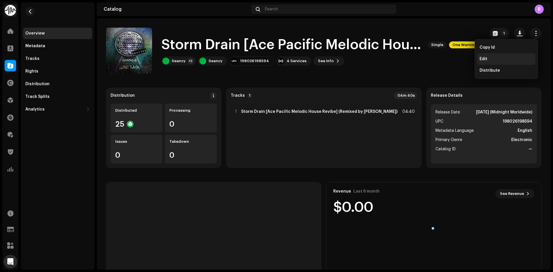
click at [505, 57] on div "Edit" at bounding box center [506, 59] width 54 height 5
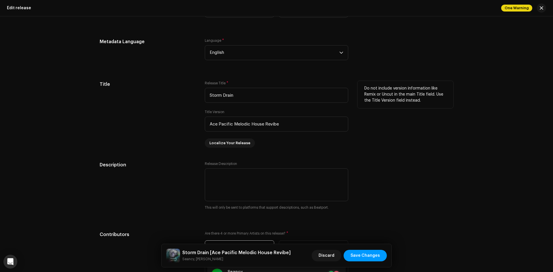
scroll to position [576, 0]
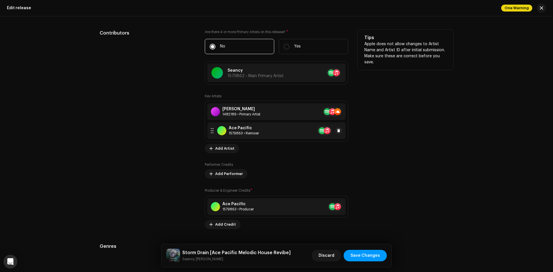
click at [260, 131] on div "Ace Pacific 1579863 • Remixer" at bounding box center [276, 130] width 138 height 17
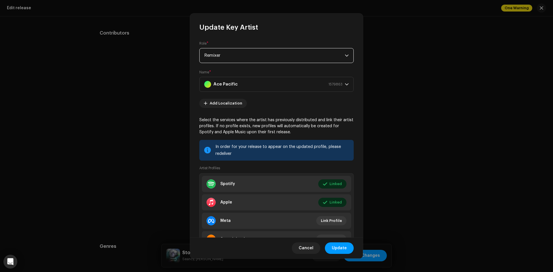
click at [243, 56] on span "Remixer" at bounding box center [274, 55] width 140 height 14
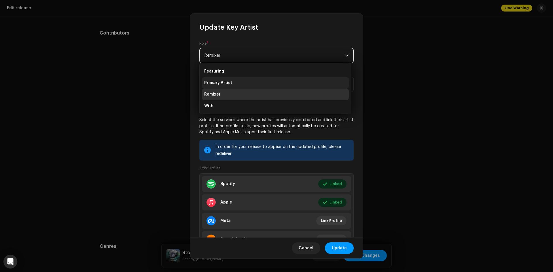
click at [244, 86] on li "Primary Artist" at bounding box center [275, 83] width 147 height 12
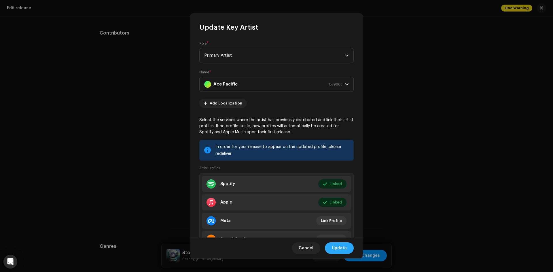
click at [336, 247] on span "Update" at bounding box center [339, 248] width 15 height 12
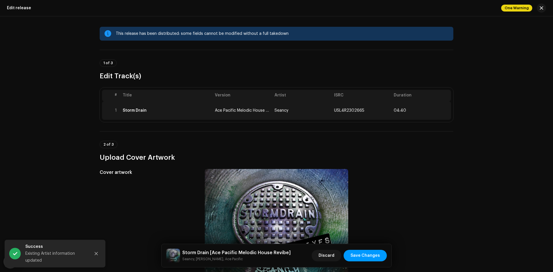
scroll to position [0, 0]
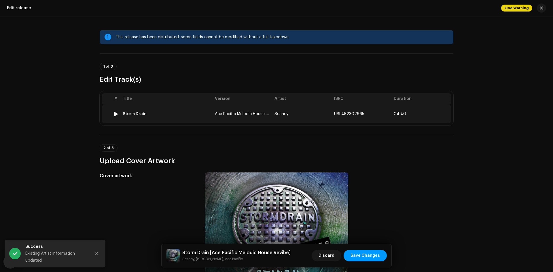
click at [176, 117] on td "Storm Drain" at bounding box center [166, 114] width 92 height 18
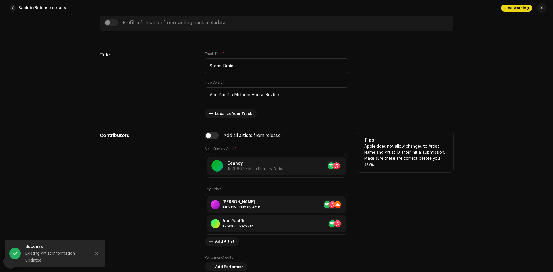
scroll to position [317, 0]
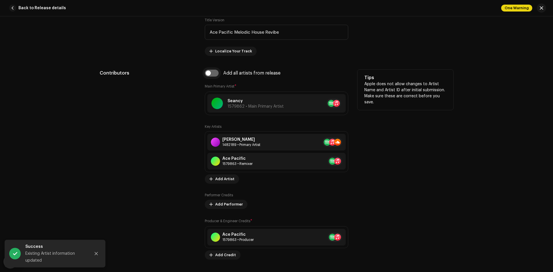
click at [214, 71] on input "checkbox" at bounding box center [212, 73] width 14 height 7
checkbox input "true"
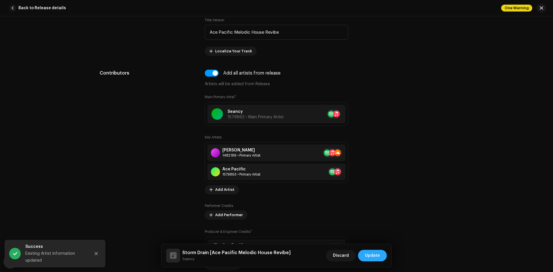
click at [372, 252] on span "Update" at bounding box center [372, 256] width 15 height 12
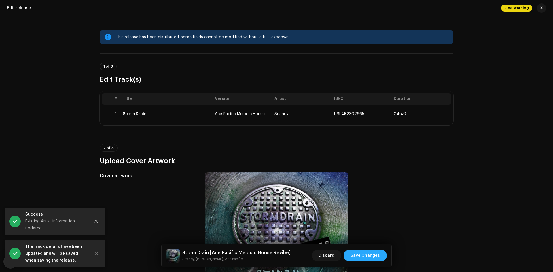
click at [371, 252] on span "Save Changes" at bounding box center [364, 256] width 29 height 12
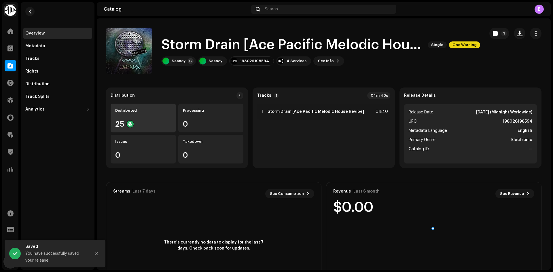
click at [151, 106] on div "Distributed 25" at bounding box center [143, 118] width 65 height 29
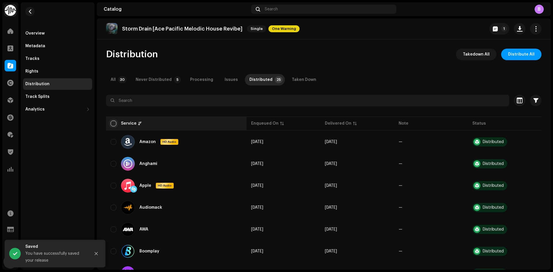
click at [113, 121] on input "checkbox" at bounding box center [114, 124] width 6 height 6
checkbox input "true"
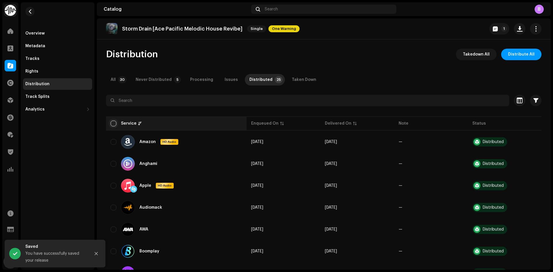
checkbox input "true"
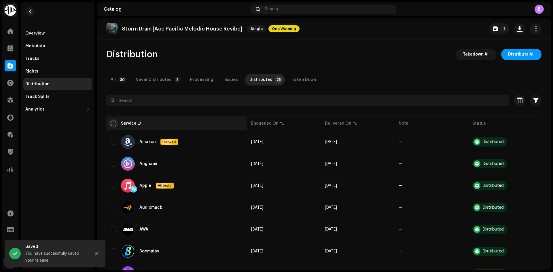
checkbox input "true"
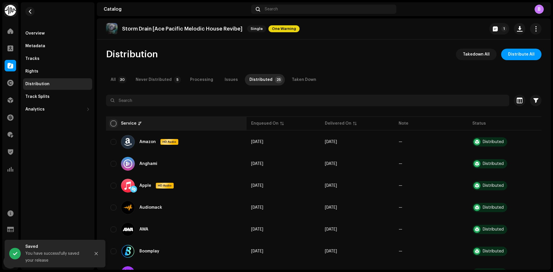
checkbox input "true"
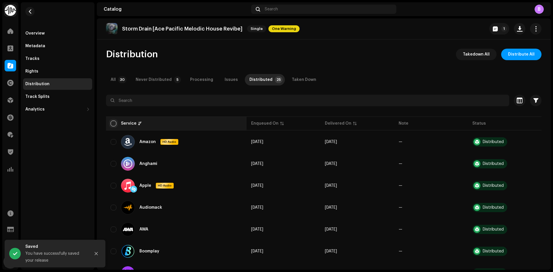
checkbox input "true"
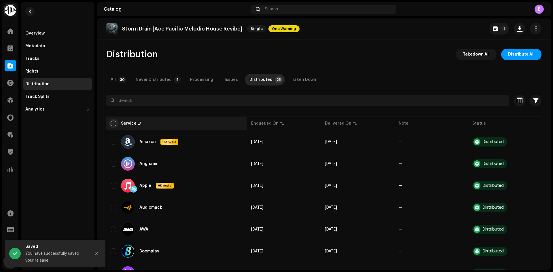
checkbox input "true"
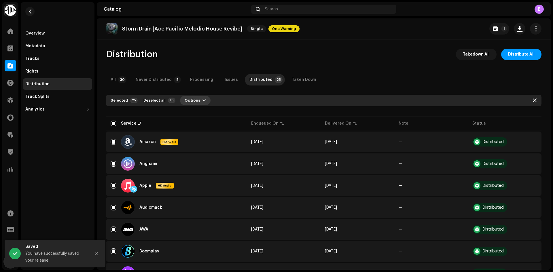
click at [201, 101] on button "Options" at bounding box center [195, 100] width 31 height 9
click at [203, 114] on div "Distribute" at bounding box center [208, 113] width 54 height 5
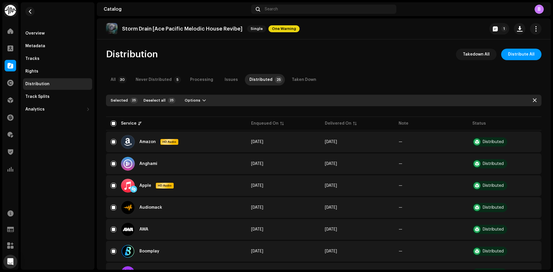
drag, startPoint x: 410, startPoint y: 35, endPoint x: 371, endPoint y: 44, distance: 39.9
click at [371, 44] on div "Storm Drain [Ace Pacific Melodic House Revibe] Single One Warning 1 Distributio…" at bounding box center [324, 143] width 454 height 251
click at [202, 101] on button "Options" at bounding box center [195, 100] width 31 height 9
click at [208, 115] on div "Distribute" at bounding box center [208, 113] width 54 height 5
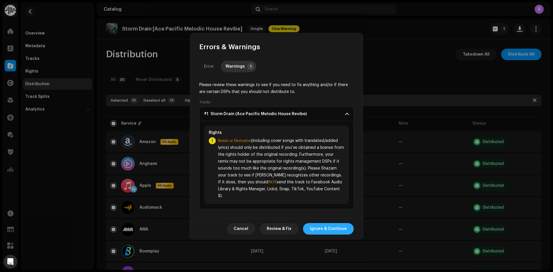
click at [328, 230] on span "Ignore & Continue" at bounding box center [328, 229] width 37 height 12
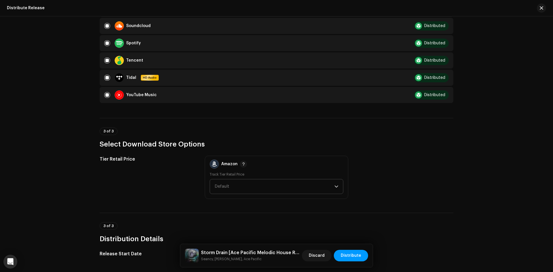
scroll to position [571, 0]
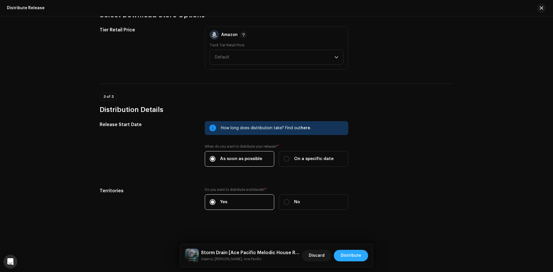
click at [353, 254] on span "Distribute" at bounding box center [351, 256] width 20 height 12
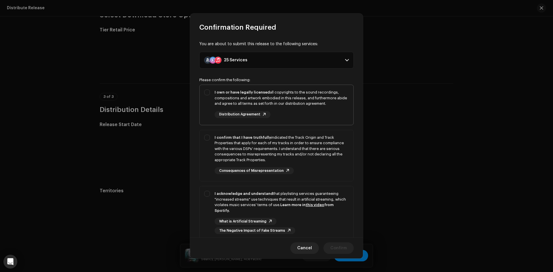
click at [243, 96] on div "I own or have legally licensed all copyrights to the sound recordings, composit…" at bounding box center [281, 98] width 134 height 17
checkbox input "true"
click at [242, 134] on div "I confirm that I have truthfully indicated the Track Origin and Track Propertie…" at bounding box center [276, 154] width 154 height 49
checkbox input "true"
click at [256, 206] on div "I acknowledge and understand that playlisting services guaranteeing "increased …" at bounding box center [281, 202] width 134 height 22
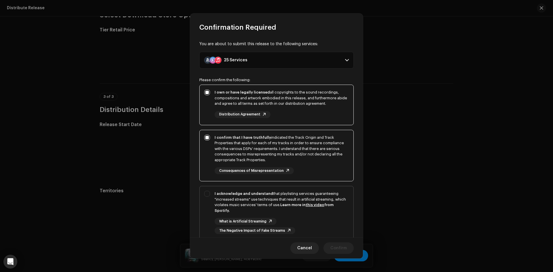
checkbox input "true"
click at [335, 246] on span "Confirm" at bounding box center [338, 248] width 16 height 12
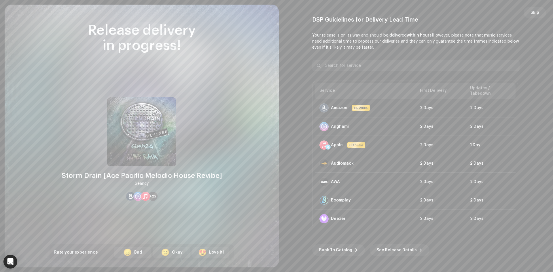
click at [533, 14] on span "Skip" at bounding box center [534, 13] width 9 height 12
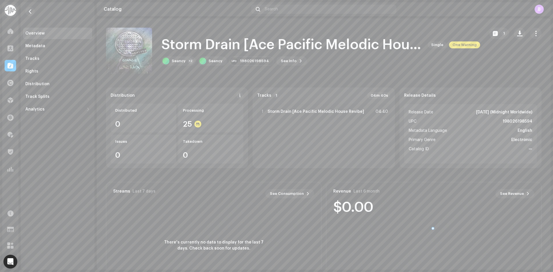
click at [35, 14] on re-m-nav-back at bounding box center [30, 14] width 14 height 25
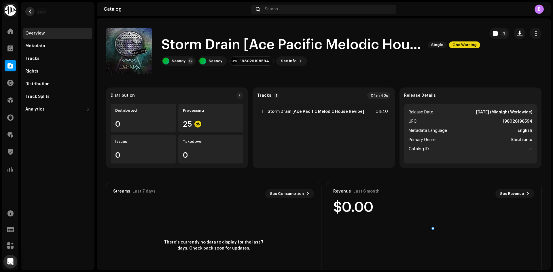
click at [33, 12] on button "button" at bounding box center [29, 11] width 9 height 9
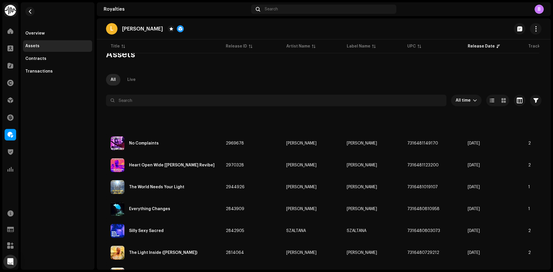
scroll to position [404, 0]
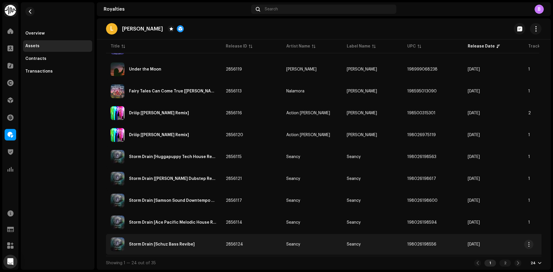
click at [196, 239] on div "Storm Drain [Schuz Bass Revibe]" at bounding box center [164, 244] width 106 height 14
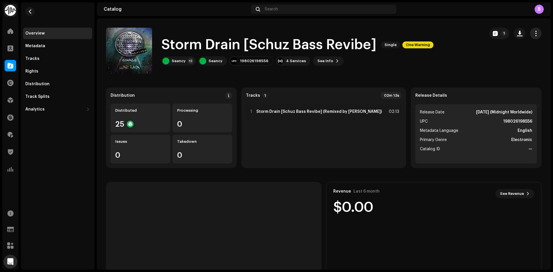
click at [534, 33] on span "button" at bounding box center [535, 33] width 5 height 5
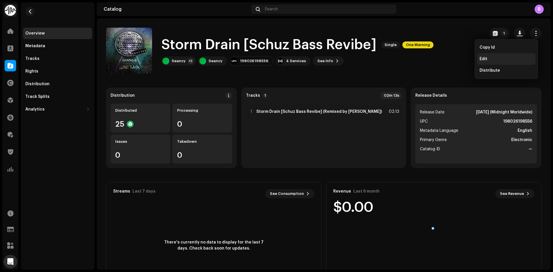
click at [503, 59] on div "Edit" at bounding box center [506, 59] width 54 height 5
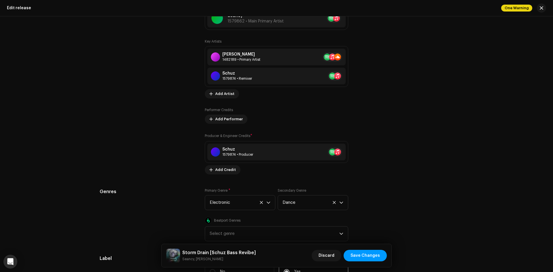
scroll to position [576, 0]
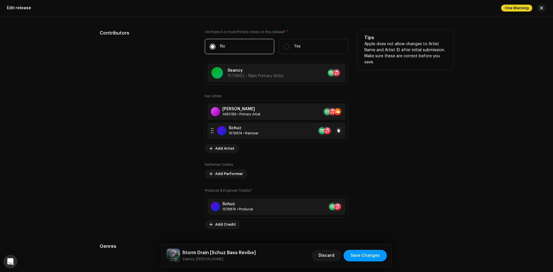
click at [254, 126] on div "Schuz" at bounding box center [244, 128] width 30 height 5
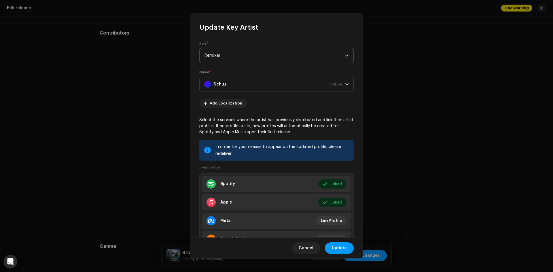
click at [248, 57] on span "Remixer" at bounding box center [274, 55] width 140 height 14
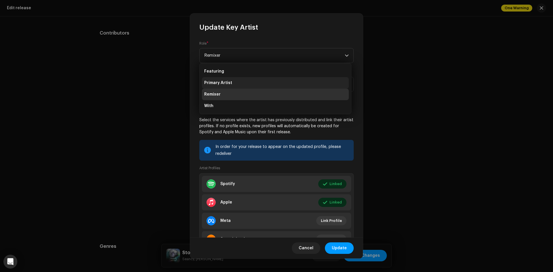
click at [242, 85] on li "Primary Artist" at bounding box center [275, 83] width 147 height 12
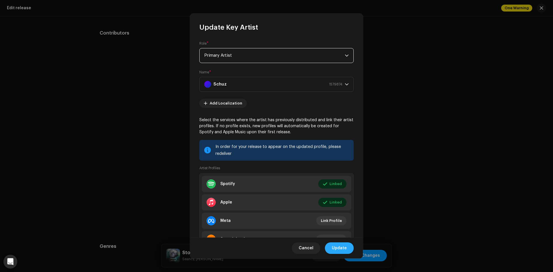
click at [339, 246] on span "Update" at bounding box center [339, 248] width 15 height 12
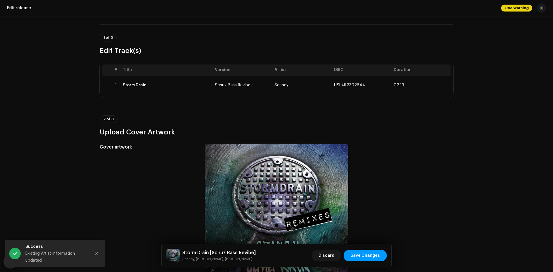
scroll to position [0, 0]
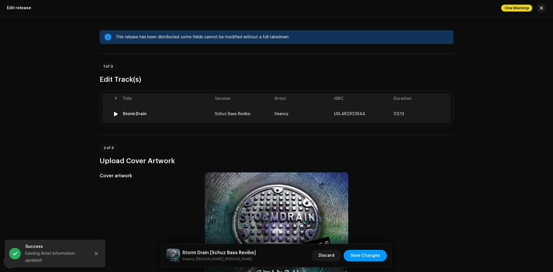
click at [194, 114] on div "Storm Drain" at bounding box center [167, 114] width 88 height 5
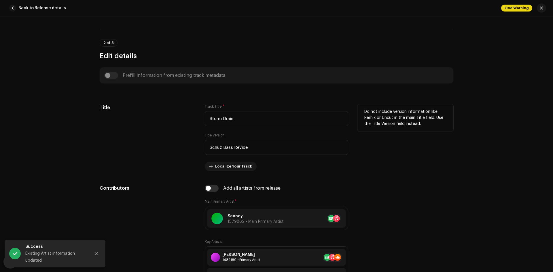
scroll to position [317, 0]
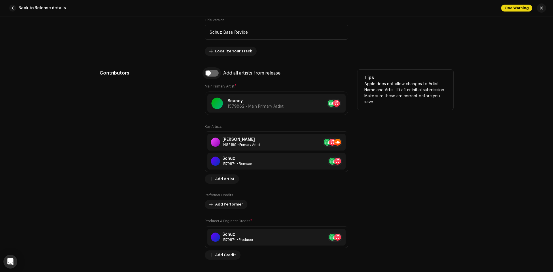
click at [212, 75] on input "checkbox" at bounding box center [212, 73] width 14 height 7
checkbox input "true"
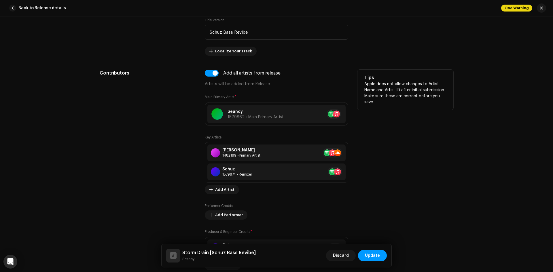
click at [192, 158] on div "Contributors" at bounding box center [148, 170] width 96 height 201
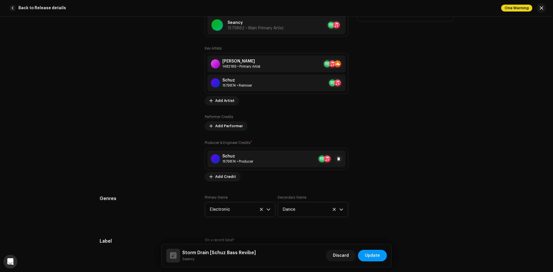
scroll to position [403, 0]
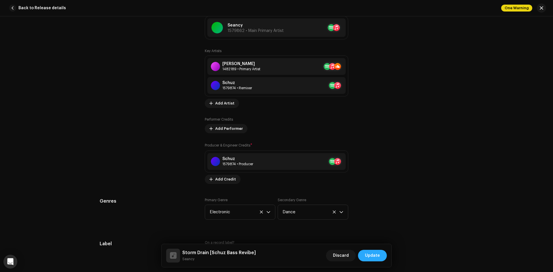
click at [376, 256] on span "Update" at bounding box center [372, 256] width 15 height 12
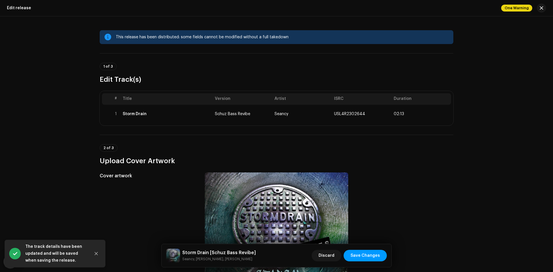
click at [376, 256] on span "Save Changes" at bounding box center [364, 256] width 29 height 12
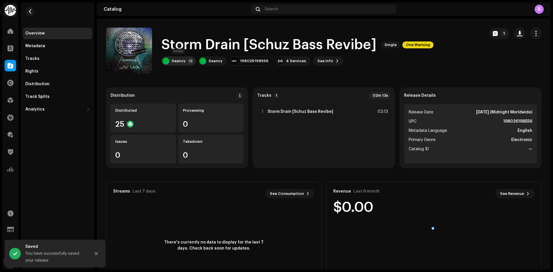
click at [173, 63] on div "Seancy" at bounding box center [179, 61] width 14 height 5
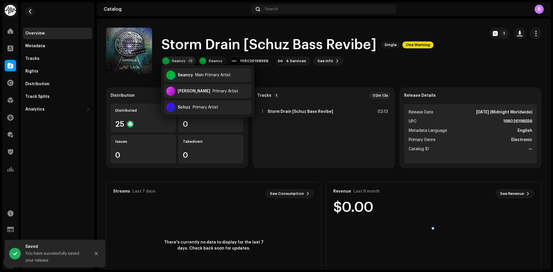
click at [173, 63] on div "Seancy" at bounding box center [179, 61] width 14 height 5
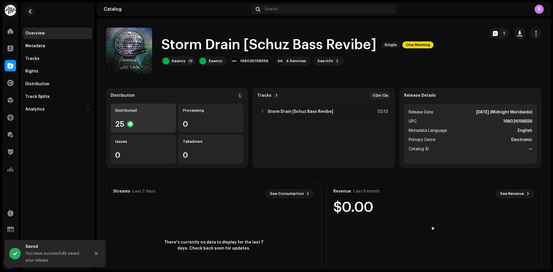
click at [141, 118] on div "Distributed 25" at bounding box center [143, 118] width 65 height 29
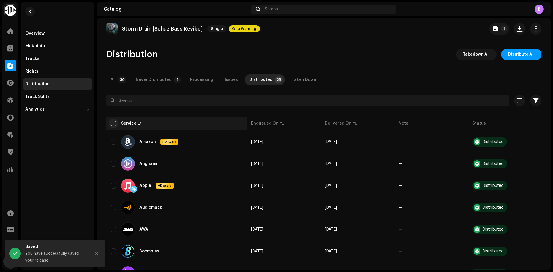
click at [112, 123] on input "checkbox" at bounding box center [114, 124] width 6 height 6
checkbox input "true"
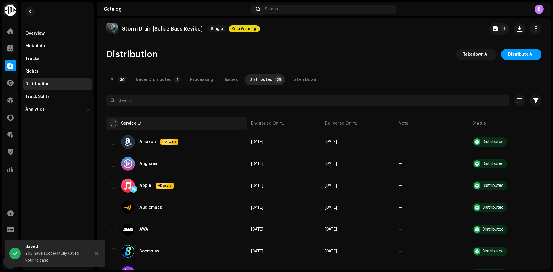
checkbox input "true"
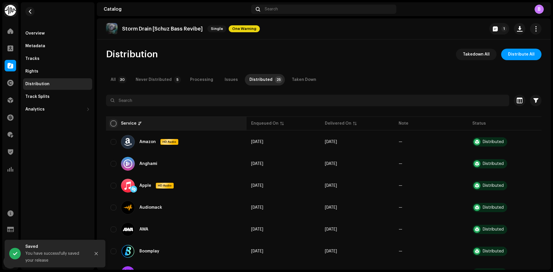
checkbox input "true"
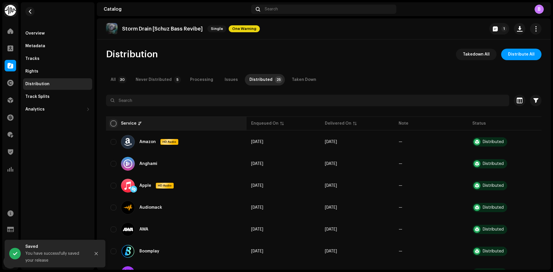
checkbox input "true"
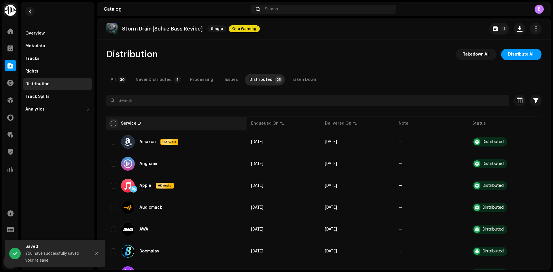
checkbox input "true"
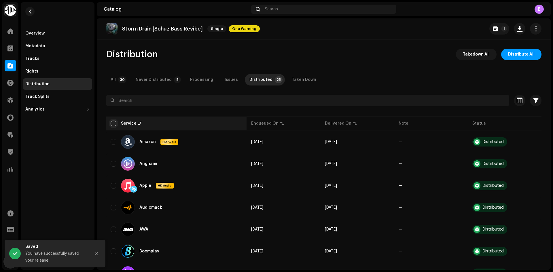
checkbox input "true"
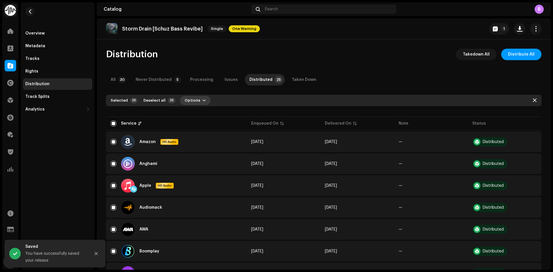
click at [200, 98] on button "Options" at bounding box center [195, 100] width 31 height 9
click at [201, 115] on div "Distribute" at bounding box center [208, 113] width 54 height 5
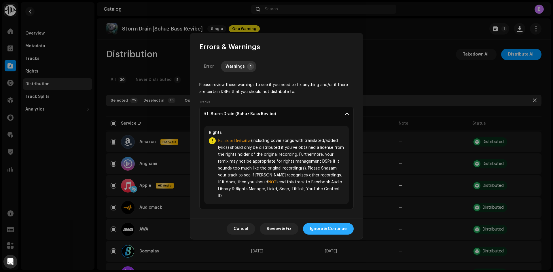
click at [331, 229] on span "Ignore & Continue" at bounding box center [328, 229] width 37 height 12
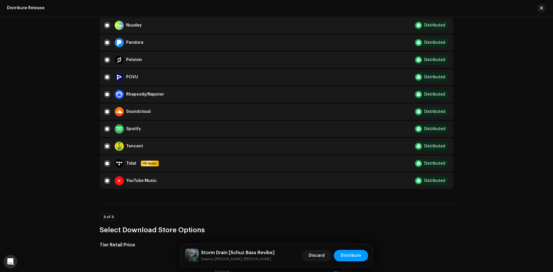
scroll to position [571, 0]
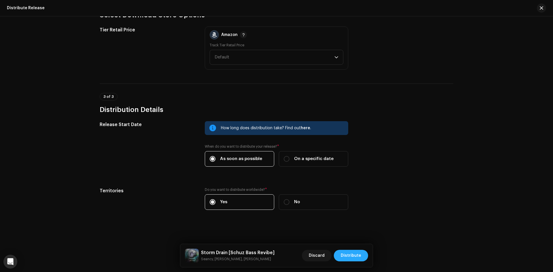
click at [340, 253] on button "Distribute" at bounding box center [351, 256] width 34 height 12
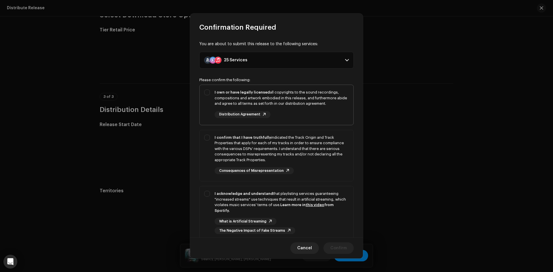
click at [235, 100] on div "I own or have legally licensed all copyrights to the sound recordings, composit…" at bounding box center [281, 98] width 134 height 17
checkbox input "true"
click at [249, 145] on div "I confirm that I have truthfully indicated the Track Origin and Track Propertie…" at bounding box center [281, 149] width 134 height 28
checkbox input "true"
click at [258, 194] on strong "I acknowledge and understand" at bounding box center [243, 194] width 58 height 4
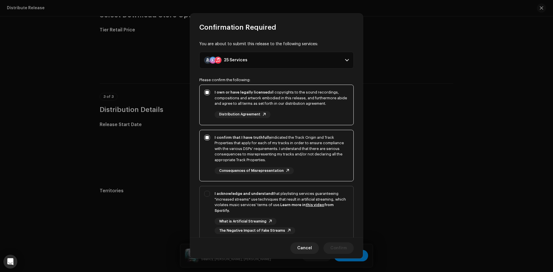
checkbox input "true"
click at [334, 244] on span "Confirm" at bounding box center [338, 248] width 16 height 12
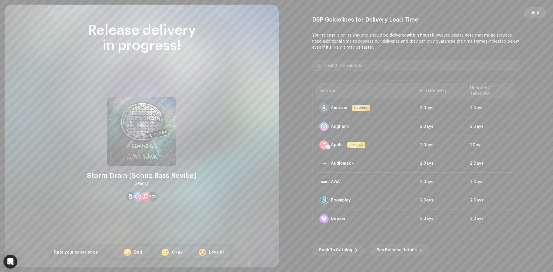
click at [539, 14] on button "Skip" at bounding box center [534, 13] width 22 height 12
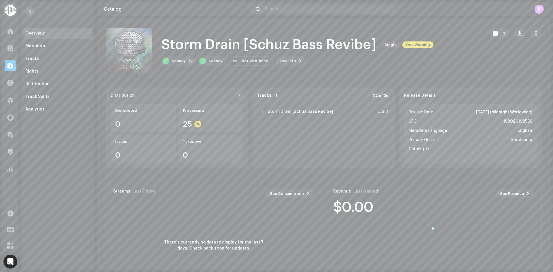
click at [30, 9] on span "button" at bounding box center [30, 11] width 4 height 5
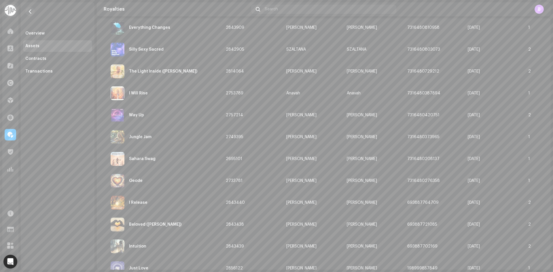
scroll to position [404, 0]
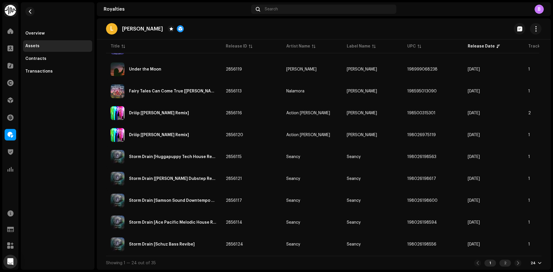
click at [502, 260] on div "2" at bounding box center [505, 263] width 12 height 7
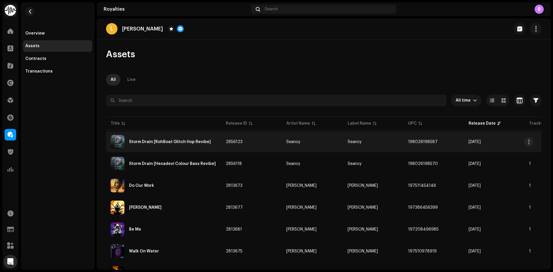
click at [195, 138] on div "Storm Drain [RohBoat Glitch Hop Revibe]" at bounding box center [164, 142] width 106 height 14
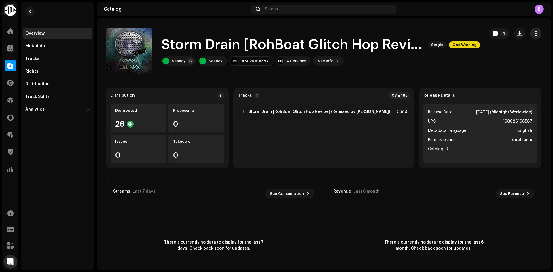
click at [535, 31] on button "button" at bounding box center [536, 34] width 12 height 12
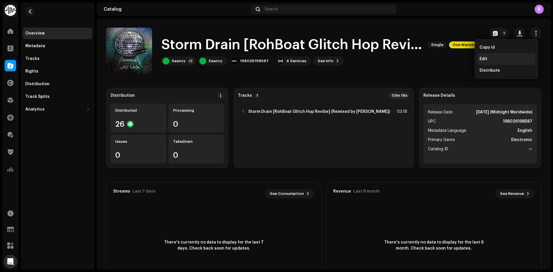
click at [506, 58] on div "Edit" at bounding box center [506, 59] width 54 height 5
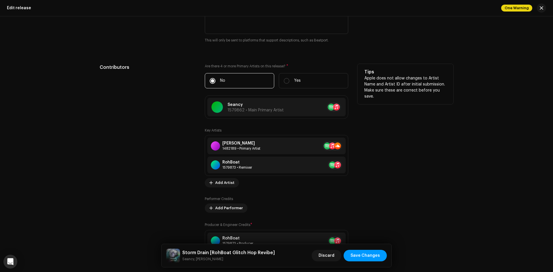
scroll to position [604, 0]
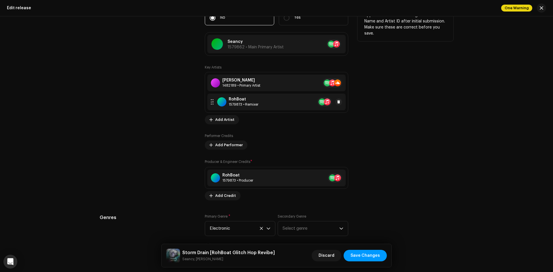
click at [269, 101] on div "RohBoat 1579873 • Remixer" at bounding box center [276, 102] width 138 height 17
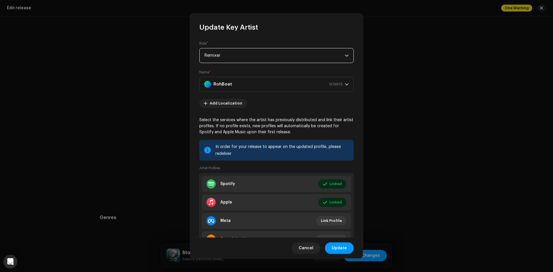
click at [232, 56] on span "Remixer" at bounding box center [274, 55] width 140 height 14
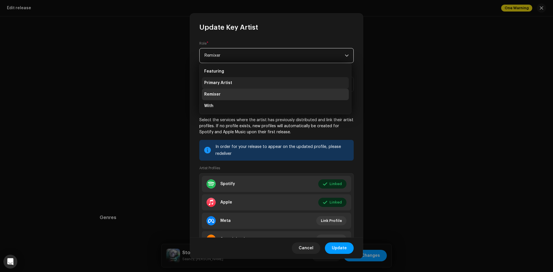
click at [246, 84] on li "Primary Artist" at bounding box center [275, 83] width 147 height 12
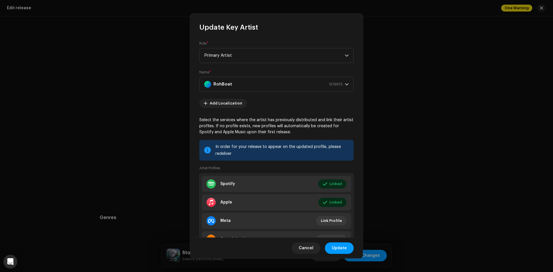
click at [339, 251] on span "Update" at bounding box center [339, 248] width 15 height 12
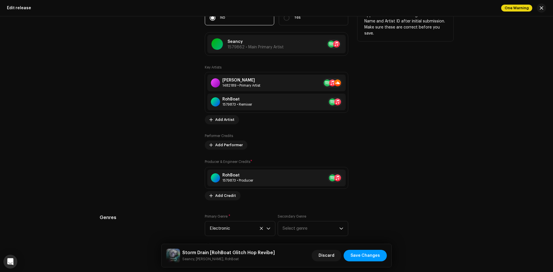
click at [165, 109] on div "Contributors" at bounding box center [148, 100] width 96 height 199
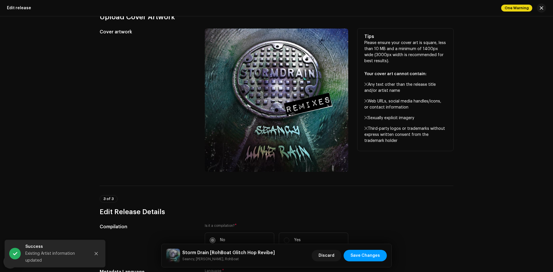
scroll to position [0, 0]
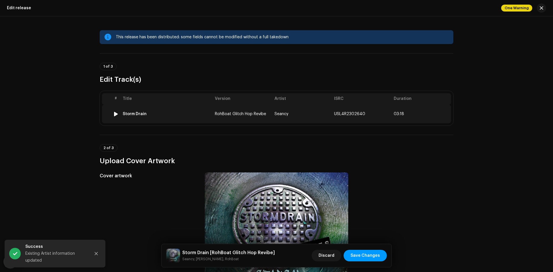
click at [196, 106] on td "Storm Drain" at bounding box center [166, 114] width 92 height 18
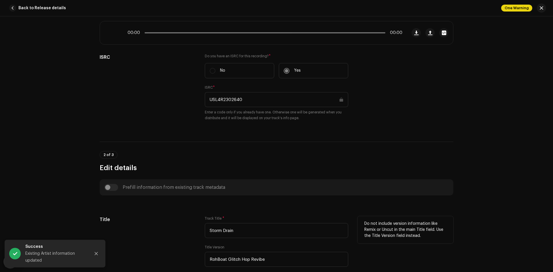
scroll to position [230, 0]
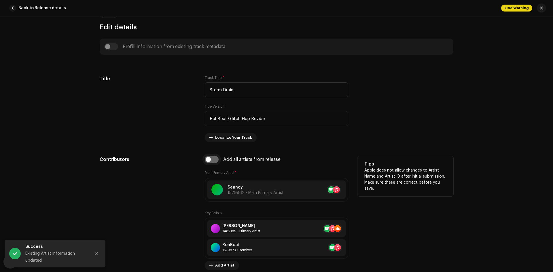
click at [211, 157] on input "checkbox" at bounding box center [212, 159] width 14 height 7
checkbox input "true"
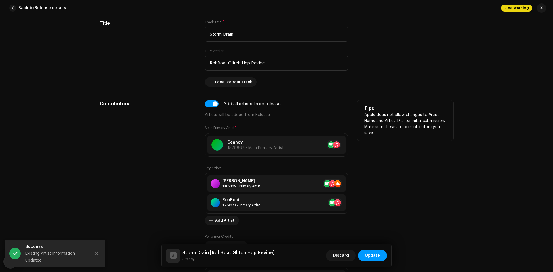
scroll to position [403, 0]
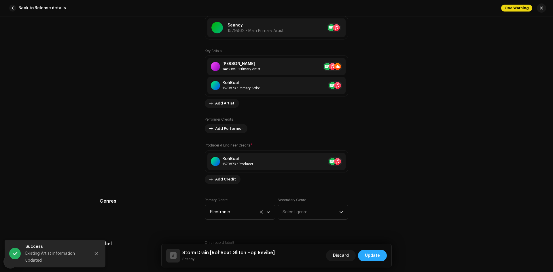
click at [376, 257] on span "Update" at bounding box center [372, 256] width 15 height 12
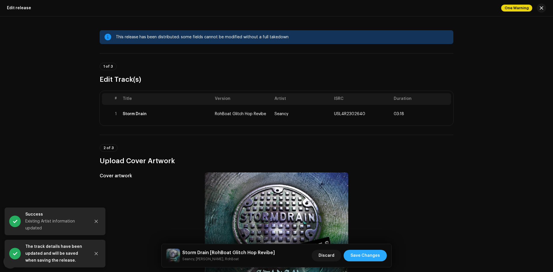
click at [376, 257] on span "Save Changes" at bounding box center [364, 256] width 29 height 12
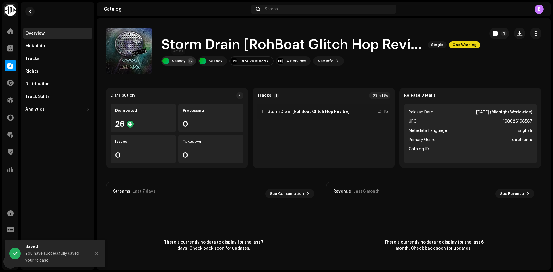
click at [180, 58] on div "Seancy +2" at bounding box center [178, 60] width 35 height 9
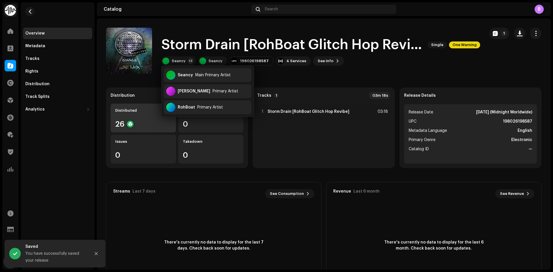
click at [144, 117] on div "Distributed 26" at bounding box center [143, 118] width 65 height 29
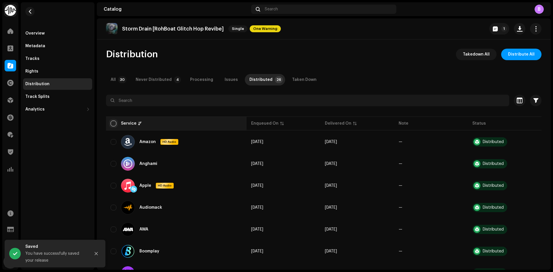
click at [111, 122] on input "checkbox" at bounding box center [114, 124] width 6 height 6
checkbox input "true"
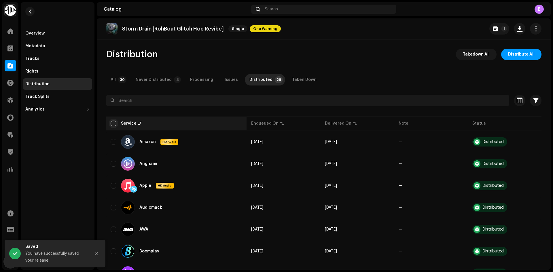
checkbox input "true"
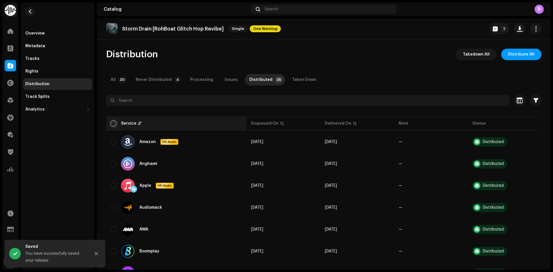
checkbox input "true"
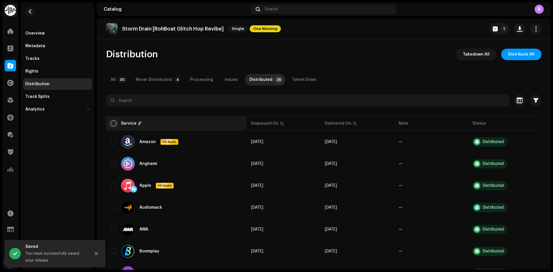
checkbox input "true"
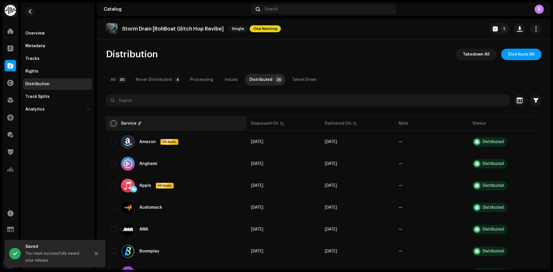
checkbox input "true"
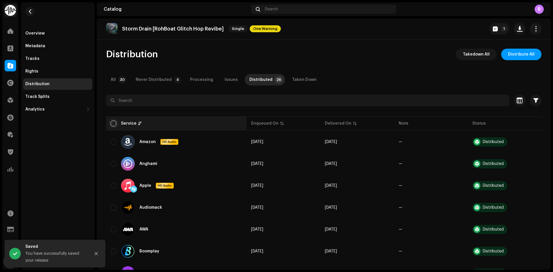
checkbox input "true"
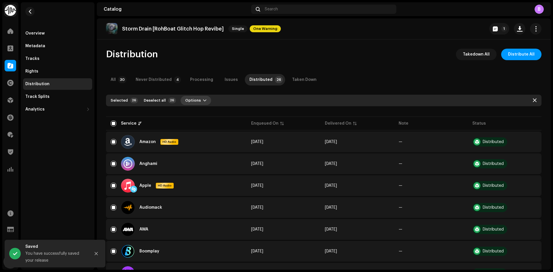
click at [187, 100] on span "Options" at bounding box center [193, 101] width 16 height 12
click at [197, 111] on div "Distribute" at bounding box center [208, 114] width 58 height 12
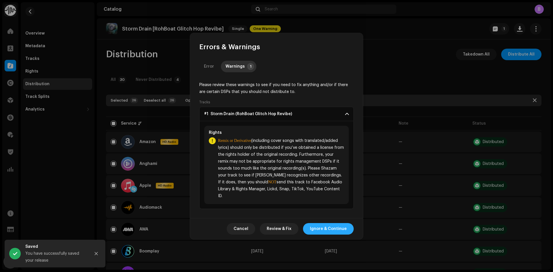
click at [334, 233] on span "Ignore & Continue" at bounding box center [328, 229] width 37 height 12
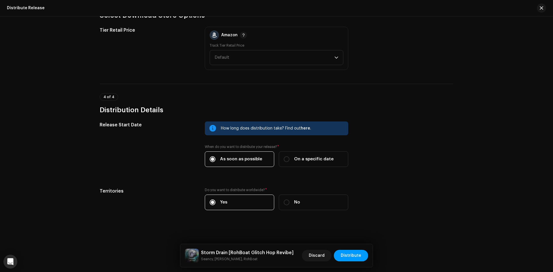
scroll to position [693, 0]
click at [348, 255] on span "Distribute" at bounding box center [351, 256] width 20 height 12
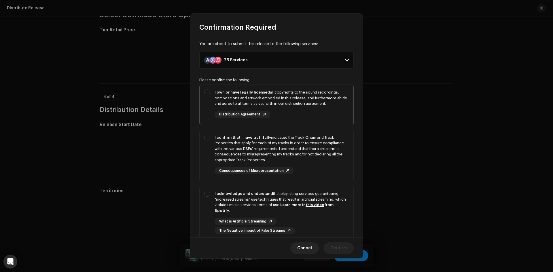
click at [231, 91] on strong "I own or have legally licensed" at bounding box center [241, 92] width 55 height 4
checkbox input "true"
click at [238, 152] on div "I confirm that I have truthfully indicated the Track Origin and Track Propertie…" at bounding box center [281, 149] width 134 height 28
checkbox input "true"
click at [258, 202] on div "I acknowledge and understand that playlisting services guaranteeing "increased …" at bounding box center [281, 202] width 134 height 22
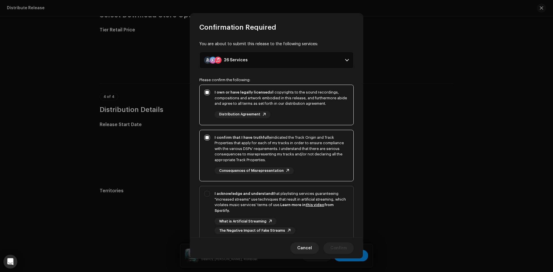
checkbox input "true"
click at [340, 247] on span "Confirm" at bounding box center [338, 248] width 16 height 12
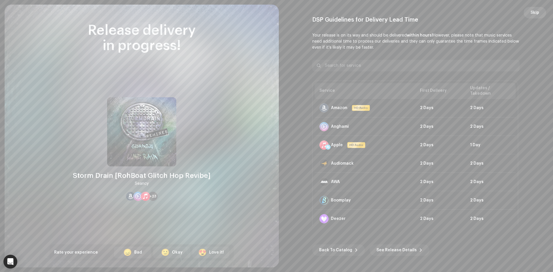
click at [532, 13] on span "Skip" at bounding box center [534, 13] width 9 height 12
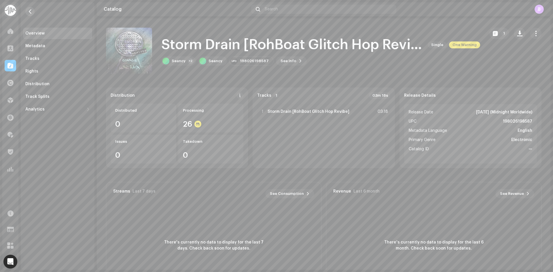
click at [32, 10] on span "button" at bounding box center [30, 11] width 4 height 5
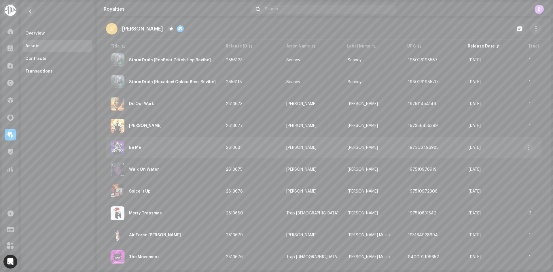
scroll to position [32, 0]
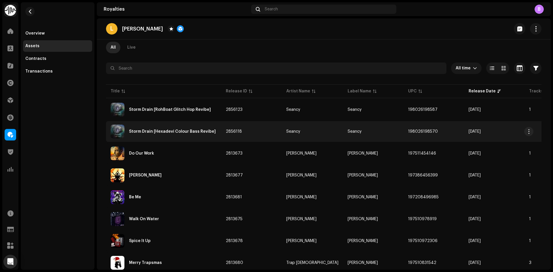
click at [202, 131] on div "Storm Drain [Hexadevi Colour Bass Revibe]" at bounding box center [172, 132] width 87 height 4
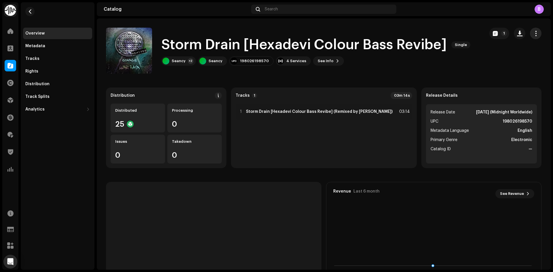
click at [533, 33] on span "button" at bounding box center [535, 33] width 5 height 5
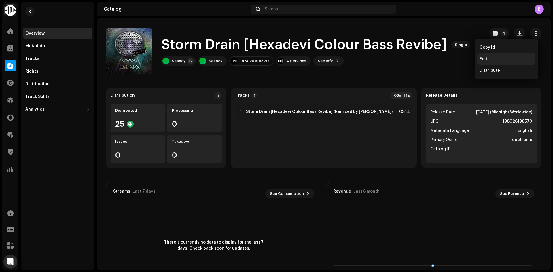
click at [498, 62] on div "Edit" at bounding box center [506, 59] width 58 height 12
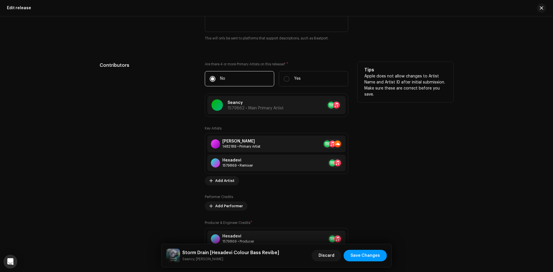
scroll to position [547, 0]
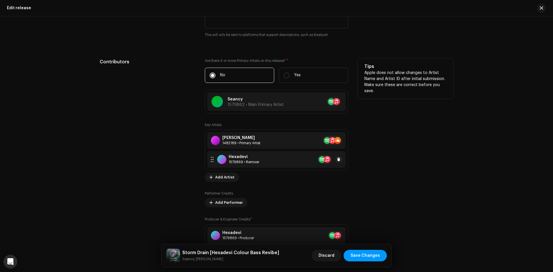
click at [265, 163] on div "Hexadevi 1579869 • Remixer" at bounding box center [276, 159] width 138 height 17
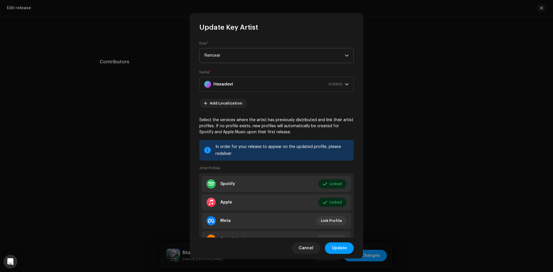
click at [235, 57] on span "Remixer" at bounding box center [274, 55] width 140 height 14
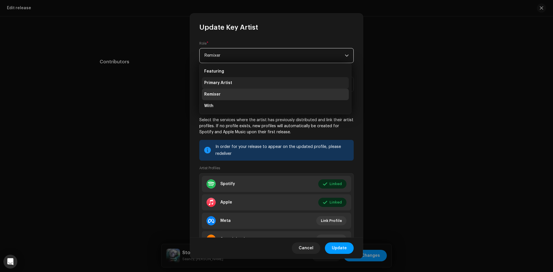
click at [235, 80] on li "Primary Artist" at bounding box center [275, 83] width 147 height 12
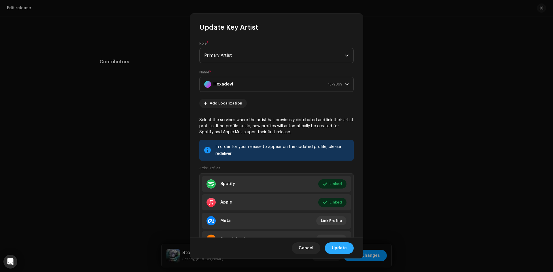
click at [342, 248] on span "Update" at bounding box center [339, 248] width 15 height 12
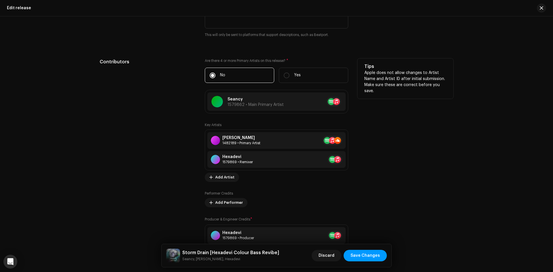
click at [170, 137] on div "Contributors" at bounding box center [148, 157] width 96 height 199
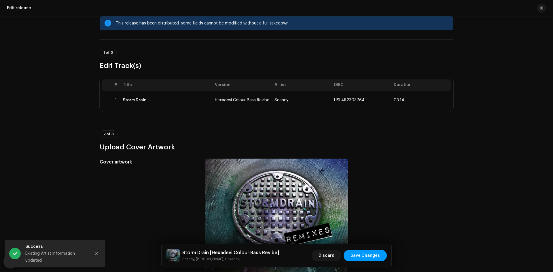
scroll to position [0, 0]
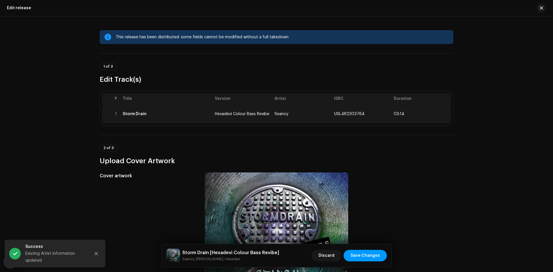
click at [179, 121] on td "Storm Drain" at bounding box center [166, 114] width 92 height 18
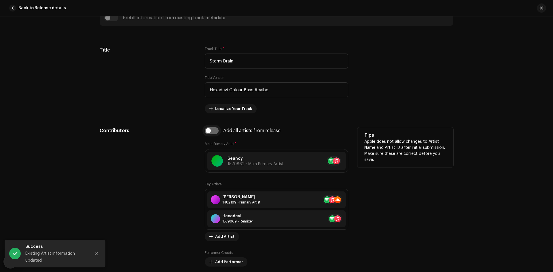
click at [213, 130] on input "checkbox" at bounding box center [212, 130] width 14 height 7
checkbox input "true"
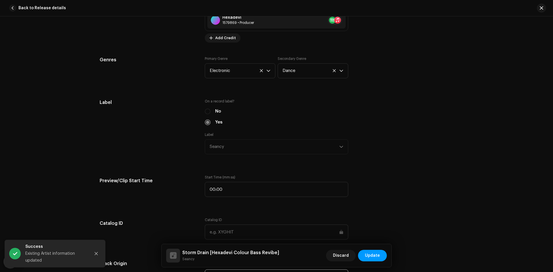
scroll to position [547, 0]
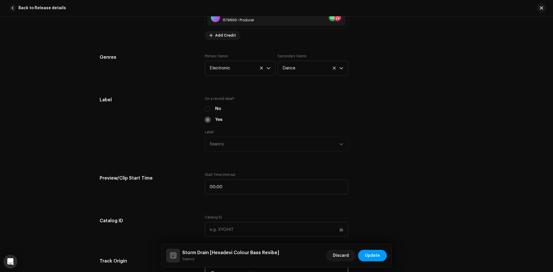
click at [380, 256] on button "Update" at bounding box center [372, 256] width 29 height 12
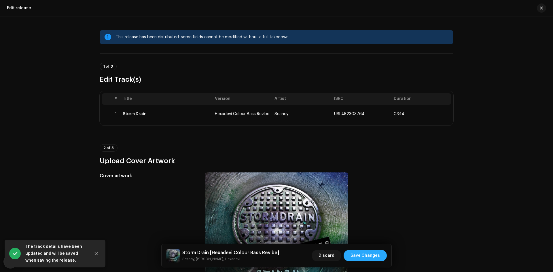
click at [377, 253] on span "Save Changes" at bounding box center [364, 256] width 29 height 12
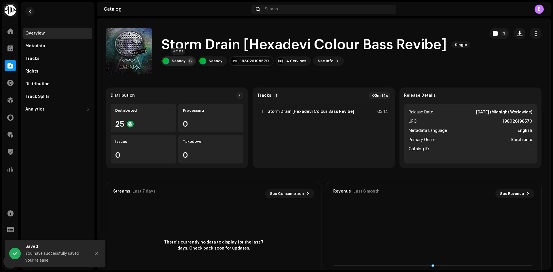
click at [170, 57] on div "Seancy +2" at bounding box center [178, 60] width 35 height 9
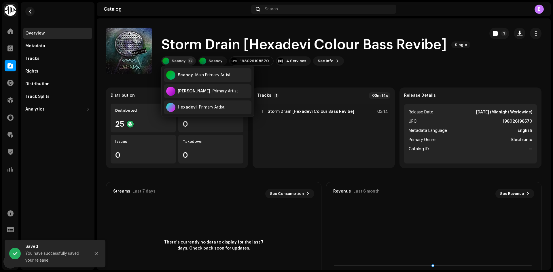
click at [174, 58] on div "Seancy +2" at bounding box center [178, 60] width 35 height 9
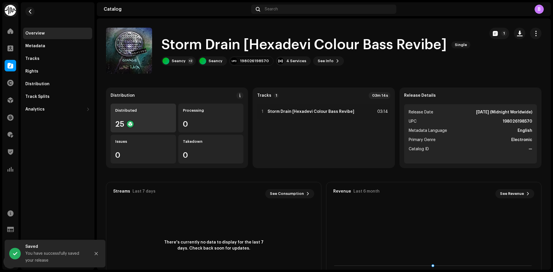
click at [156, 115] on div "Distributed 25" at bounding box center [143, 118] width 65 height 29
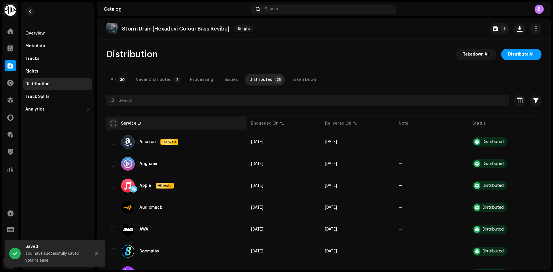
click at [112, 125] on input "checkbox" at bounding box center [114, 124] width 6 height 6
checkbox input "true"
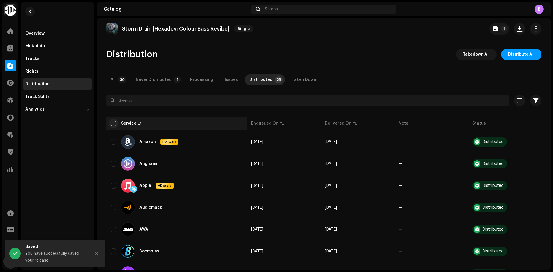
checkbox input "true"
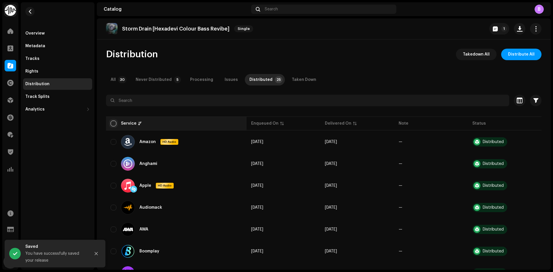
checkbox input "true"
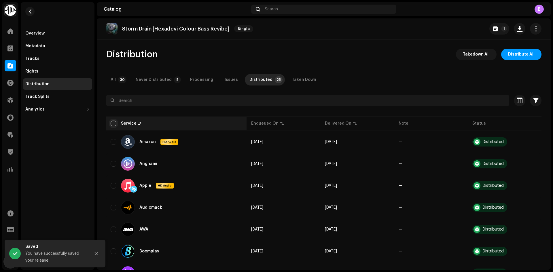
checkbox input "true"
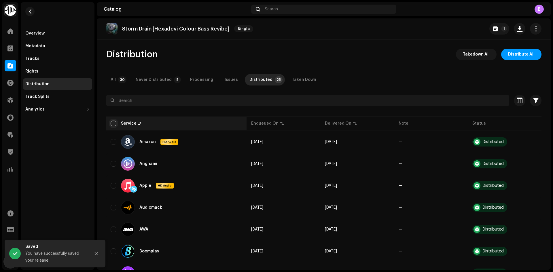
checkbox input "true"
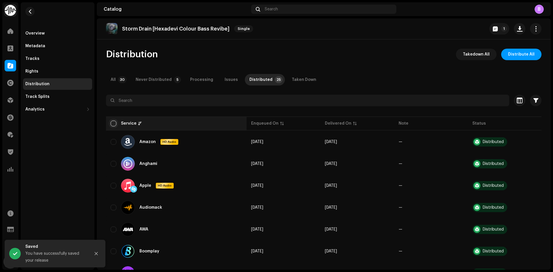
checkbox input "true"
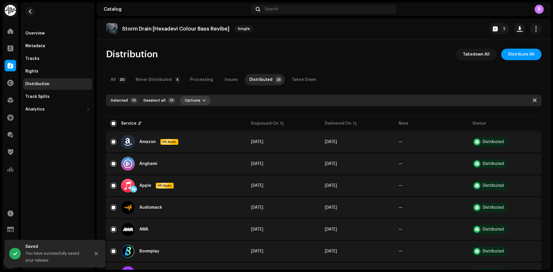
click at [191, 100] on span "Options" at bounding box center [193, 101] width 16 height 12
click at [194, 111] on span "Distribute" at bounding box center [191, 113] width 20 height 5
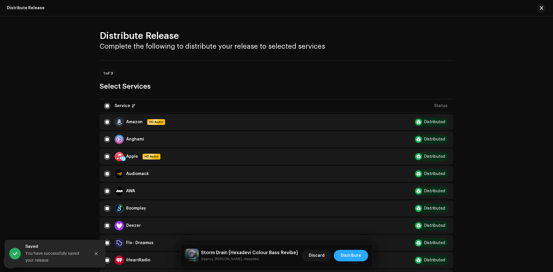
click at [358, 255] on span "Distribute" at bounding box center [351, 256] width 20 height 12
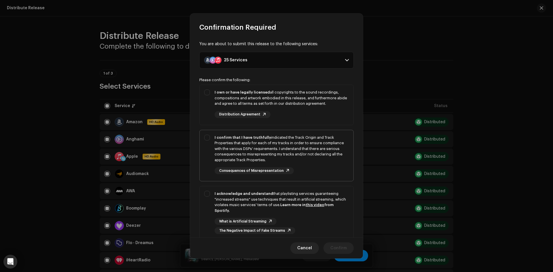
drag, startPoint x: 227, startPoint y: 94, endPoint x: 236, endPoint y: 140, distance: 47.1
click at [227, 94] on strong "I own or have legally licensed" at bounding box center [241, 92] width 55 height 4
checkbox input "true"
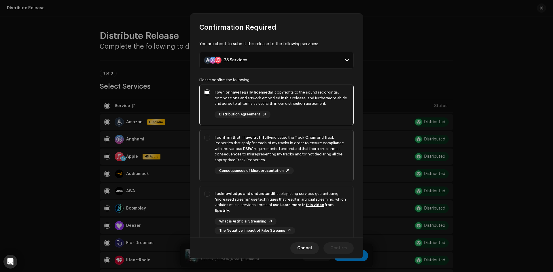
click at [236, 144] on div "I confirm that I have truthfully indicated the Track Origin and Track Propertie…" at bounding box center [281, 149] width 134 height 28
checkbox input "true"
click at [247, 200] on div "I acknowledge and understand that playlisting services guaranteeing "increased …" at bounding box center [281, 202] width 134 height 22
checkbox input "true"
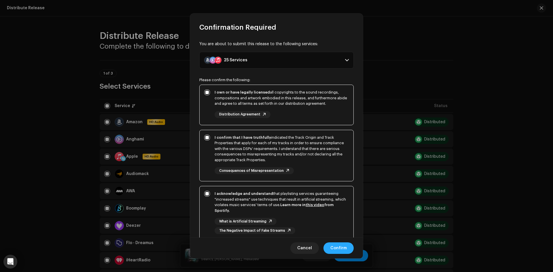
click at [339, 247] on span "Confirm" at bounding box center [338, 248] width 16 height 12
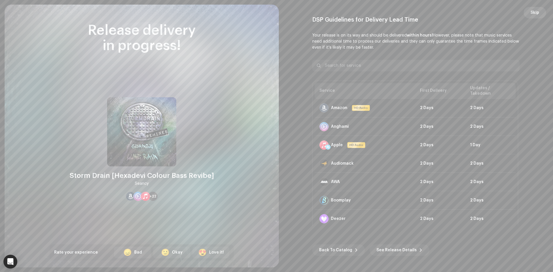
click at [533, 15] on span "Skip" at bounding box center [534, 13] width 9 height 12
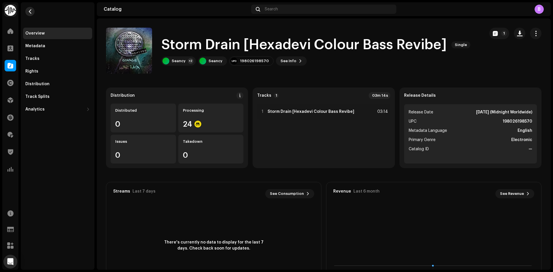
click at [30, 13] on span "button" at bounding box center [30, 11] width 4 height 5
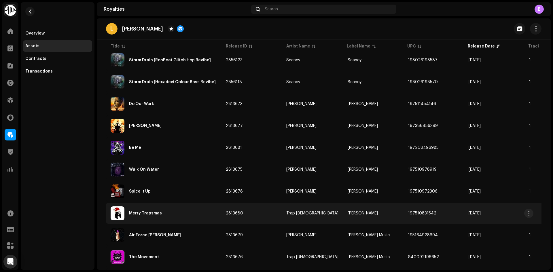
scroll to position [120, 0]
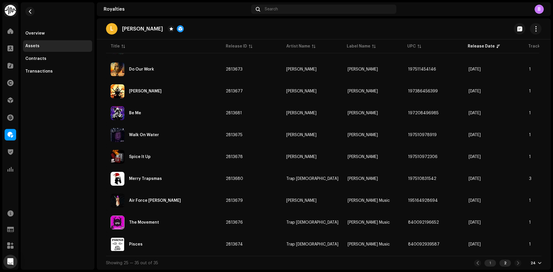
click at [486, 264] on div "1" at bounding box center [490, 263] width 12 height 7
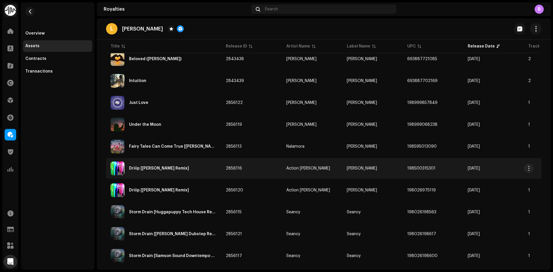
click at [172, 174] on div "Driiip [[PERSON_NAME] Remix]" at bounding box center [164, 168] width 106 height 14
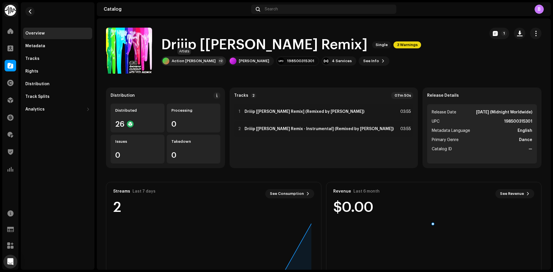
click at [177, 61] on div "Action [PERSON_NAME]" at bounding box center [194, 61] width 44 height 5
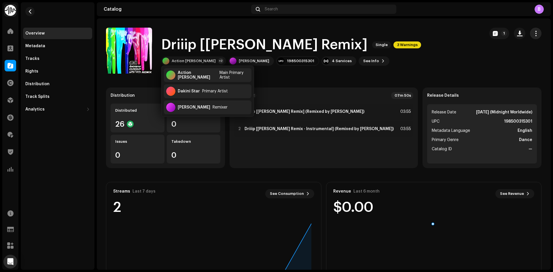
click at [533, 31] on span "button" at bounding box center [535, 33] width 5 height 5
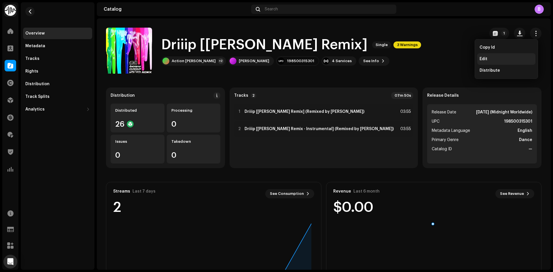
click at [499, 62] on div "Edit" at bounding box center [506, 59] width 58 height 12
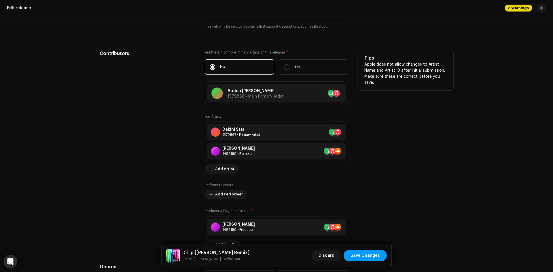
scroll to position [576, 0]
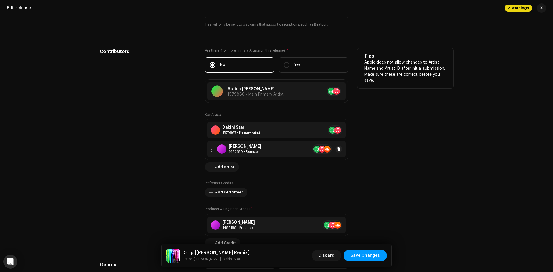
click at [241, 147] on div "[PERSON_NAME]" at bounding box center [245, 146] width 33 height 5
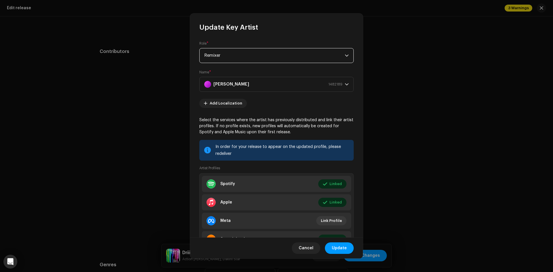
click at [240, 53] on span "Remixer" at bounding box center [274, 55] width 140 height 14
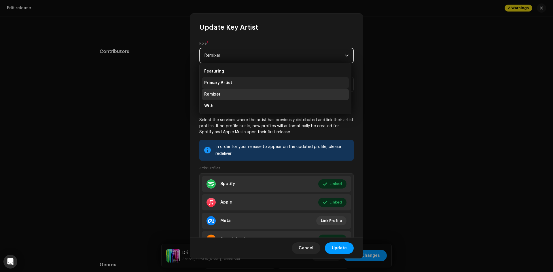
click at [244, 87] on li "Primary Artist" at bounding box center [275, 83] width 147 height 12
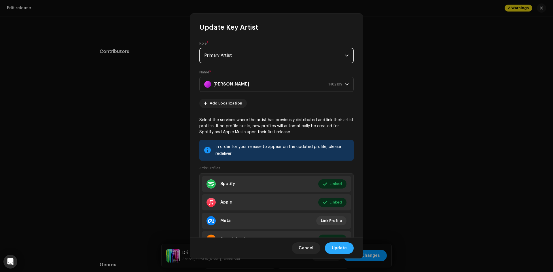
click at [346, 249] on span "Update" at bounding box center [339, 248] width 15 height 12
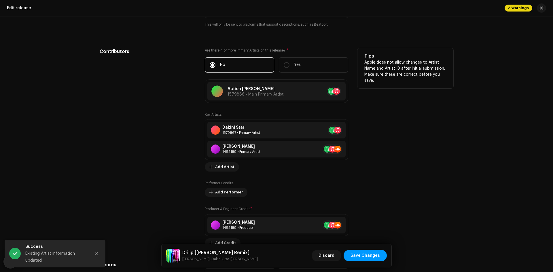
click at [170, 110] on div "Contributors" at bounding box center [148, 147] width 96 height 199
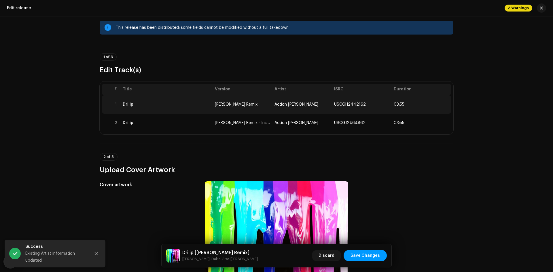
scroll to position [0, 0]
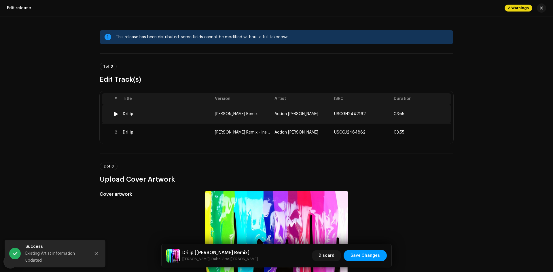
click at [195, 112] on div "Driiip" at bounding box center [167, 114] width 88 height 5
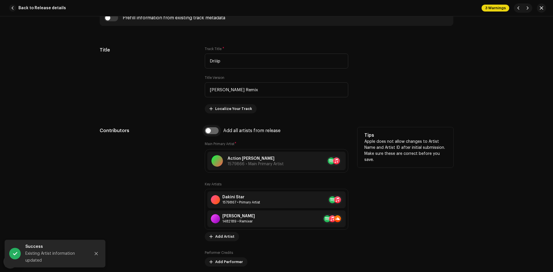
click at [211, 128] on input "checkbox" at bounding box center [212, 130] width 14 height 7
checkbox input "true"
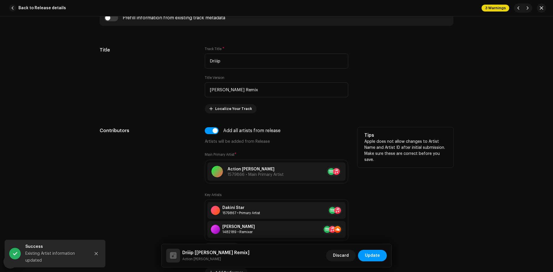
scroll to position [345, 0]
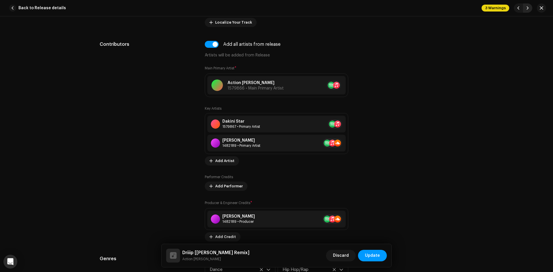
click at [527, 7] on span "button" at bounding box center [527, 8] width 3 height 5
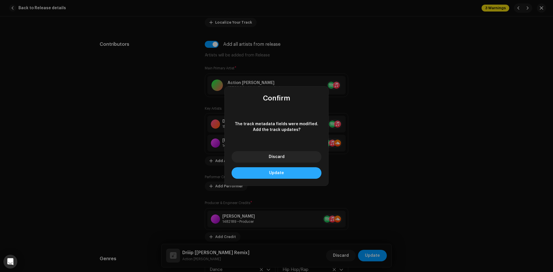
click at [304, 173] on button "Update" at bounding box center [276, 173] width 90 height 12
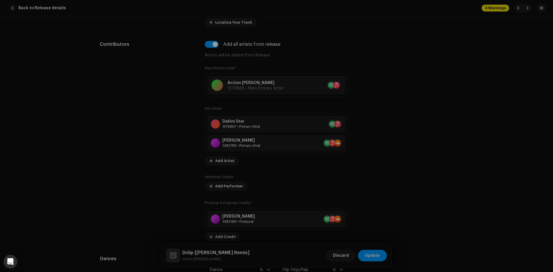
type input "USCGJ2464862"
type input "Luke Rain Remix - Instrumental"
checkbox input "false"
radio input "false"
radio input "true"
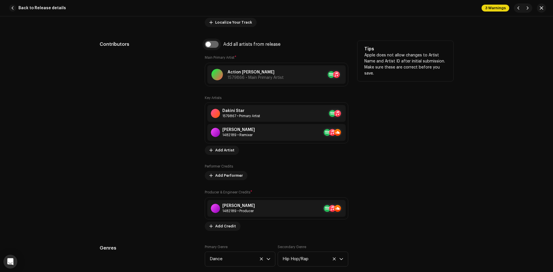
click at [207, 46] on input "checkbox" at bounding box center [212, 44] width 14 height 7
checkbox input "true"
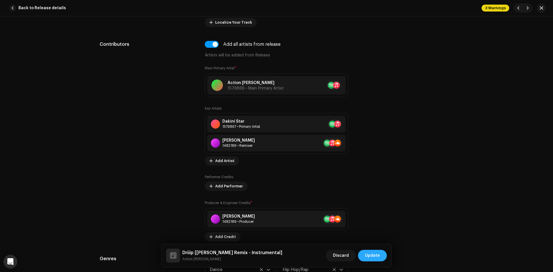
click at [378, 250] on span "Update" at bounding box center [372, 256] width 15 height 12
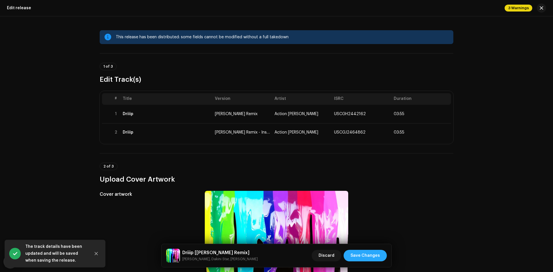
click at [378, 250] on span "Save Changes" at bounding box center [364, 256] width 29 height 12
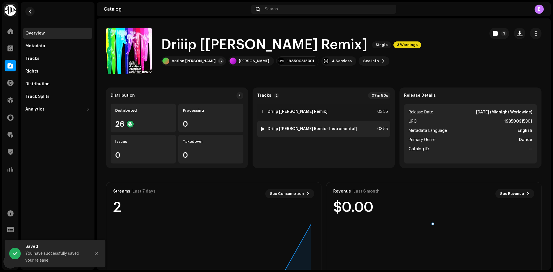
click at [294, 126] on div "2 Driiip [Luke Rain Remix - Instrumental]" at bounding box center [307, 129] width 97 height 6
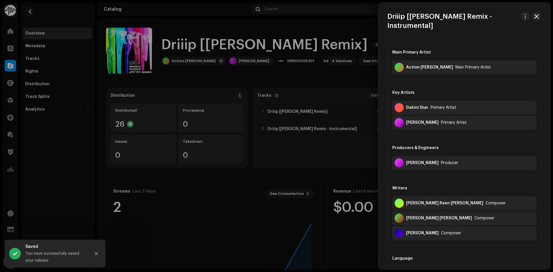
click at [231, 132] on div at bounding box center [276, 136] width 553 height 272
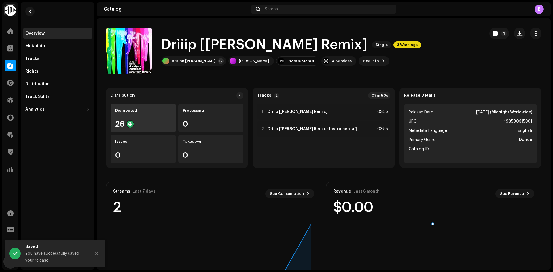
click at [152, 118] on div "Distributed 26" at bounding box center [143, 118] width 65 height 29
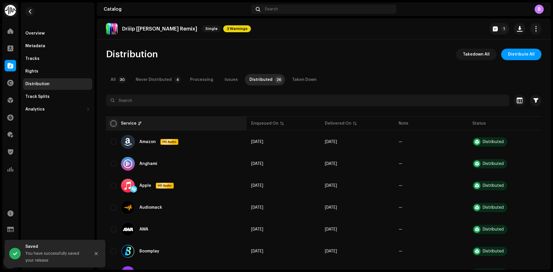
click at [113, 123] on input "checkbox" at bounding box center [114, 124] width 6 height 6
checkbox input "true"
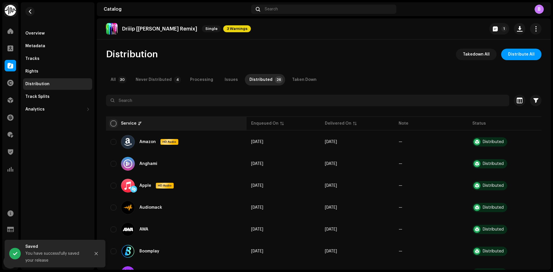
checkbox input "true"
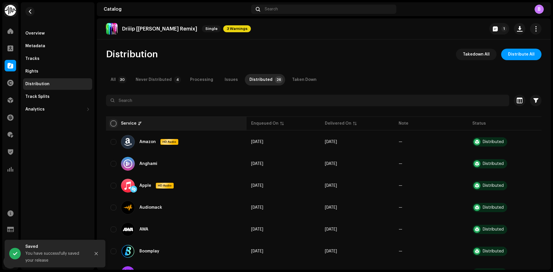
checkbox input "true"
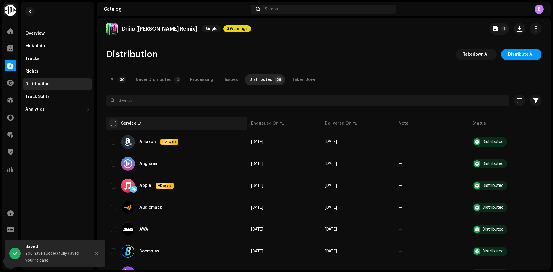
checkbox input "true"
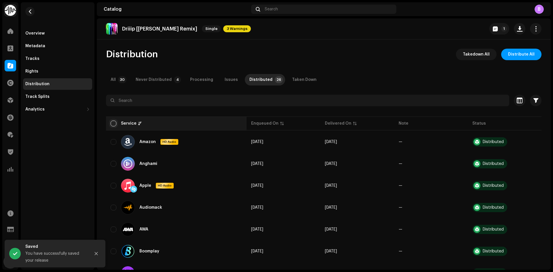
checkbox input "true"
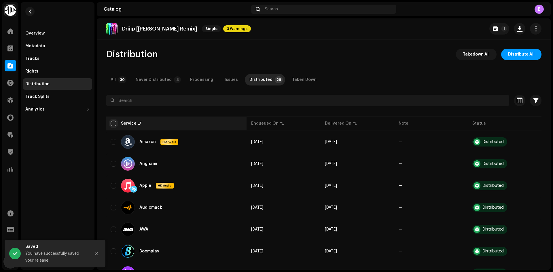
checkbox input "true"
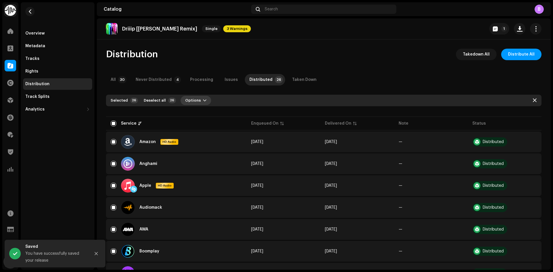
click at [202, 100] on button "Options" at bounding box center [195, 100] width 31 height 9
click at [203, 113] on div "Distribute" at bounding box center [208, 113] width 54 height 5
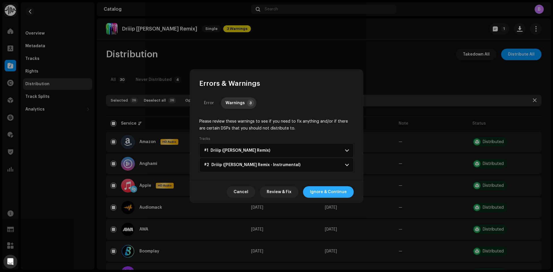
click at [341, 192] on span "Ignore & Continue" at bounding box center [328, 192] width 37 height 12
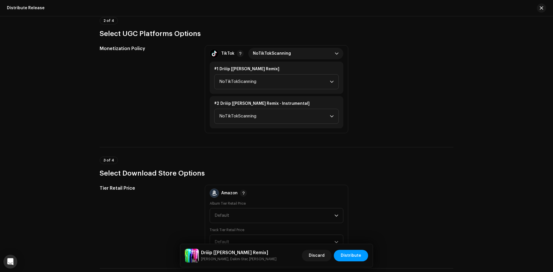
scroll to position [754, 0]
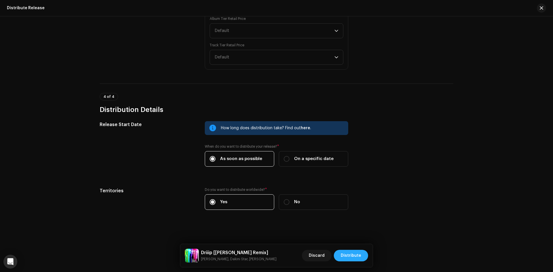
click at [360, 257] on span "Distribute" at bounding box center [351, 256] width 20 height 12
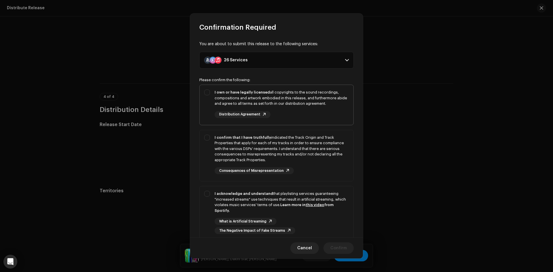
click at [259, 95] on div "I own or have legally licensed all copyrights to the sound recordings, composit…" at bounding box center [281, 98] width 134 height 17
checkbox input "true"
click at [259, 136] on strong "I confirm that I have truthfully" at bounding box center [242, 138] width 56 height 4
checkbox input "true"
click at [284, 204] on strong "Learn more in this video from Spotify." at bounding box center [273, 207] width 119 height 9
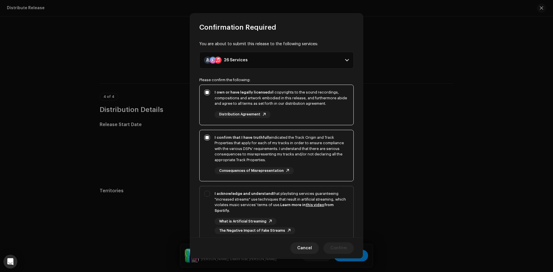
checkbox input "true"
click at [341, 251] on span "Confirm" at bounding box center [338, 248] width 16 height 12
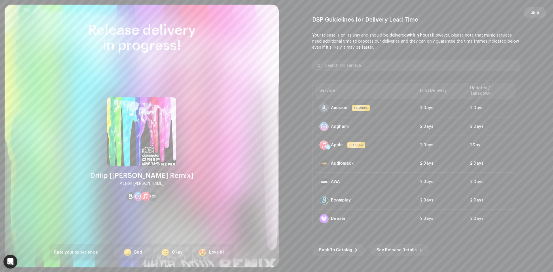
click at [542, 9] on button "Skip" at bounding box center [534, 13] width 22 height 12
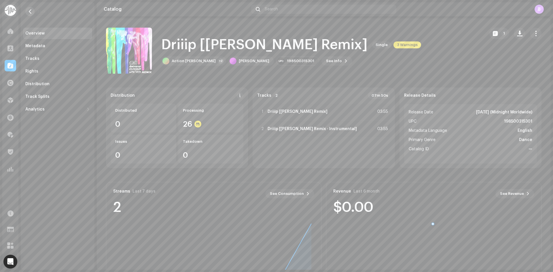
click at [33, 11] on button "button" at bounding box center [29, 11] width 9 height 9
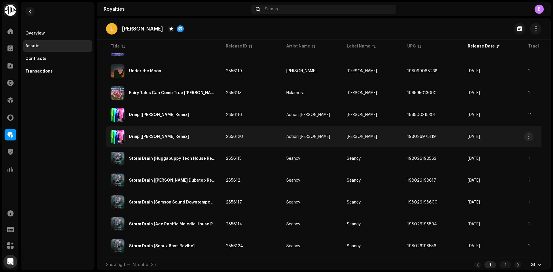
scroll to position [403, 0]
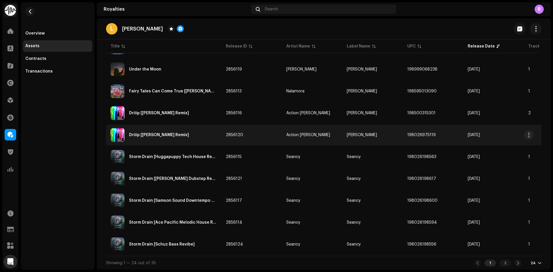
click at [191, 136] on div "Driiip [[PERSON_NAME] Remix]" at bounding box center [164, 135] width 106 height 14
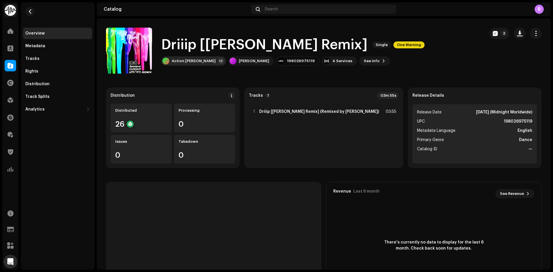
click at [181, 62] on div "Action [PERSON_NAME]" at bounding box center [194, 61] width 44 height 5
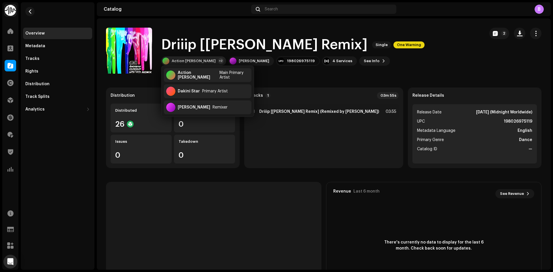
click at [181, 62] on div "Action [PERSON_NAME]" at bounding box center [194, 61] width 44 height 5
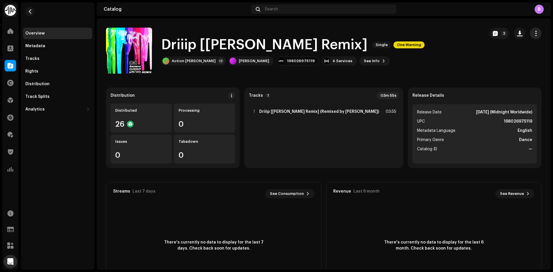
click at [533, 36] on span "button" at bounding box center [535, 33] width 5 height 5
click at [501, 59] on div "Edit" at bounding box center [506, 59] width 54 height 5
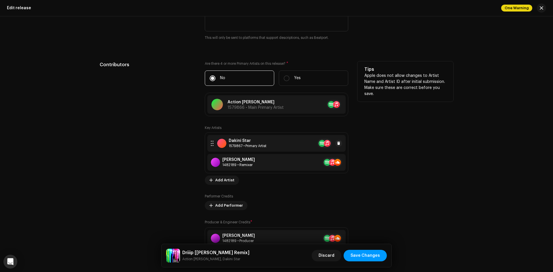
scroll to position [547, 0]
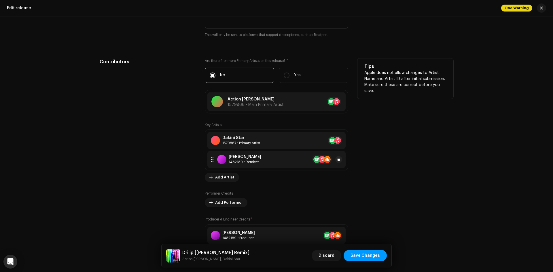
click at [277, 159] on div "[PERSON_NAME] 1482189 • Remixer" at bounding box center [276, 159] width 138 height 17
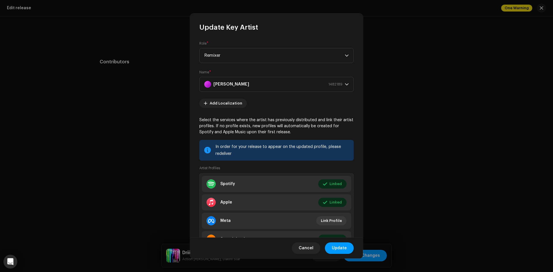
click at [259, 53] on span "Remixer" at bounding box center [274, 55] width 140 height 14
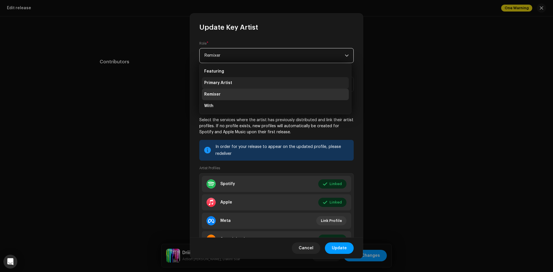
click at [250, 79] on li "Primary Artist" at bounding box center [275, 83] width 147 height 12
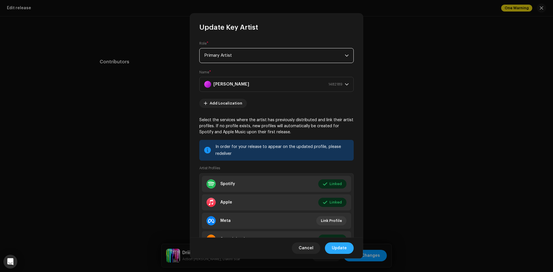
click at [345, 246] on span "Update" at bounding box center [339, 248] width 15 height 12
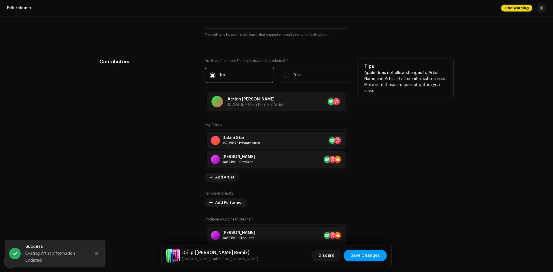
click at [189, 148] on div "Contributors" at bounding box center [148, 157] width 96 height 199
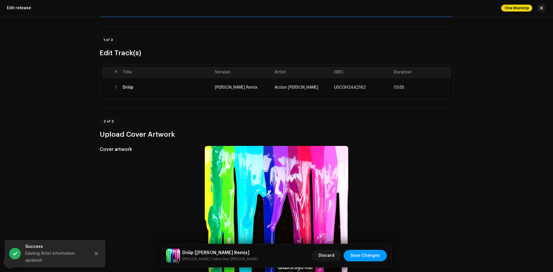
scroll to position [29, 0]
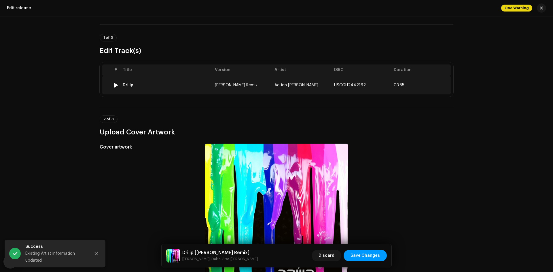
click at [206, 85] on div "Driiip" at bounding box center [167, 85] width 88 height 5
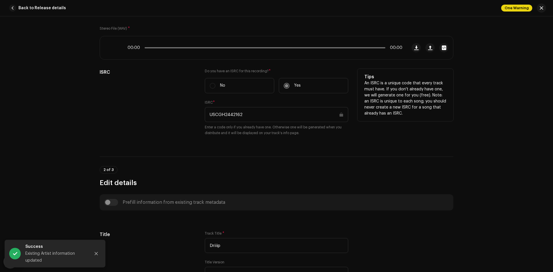
scroll to position [201, 0]
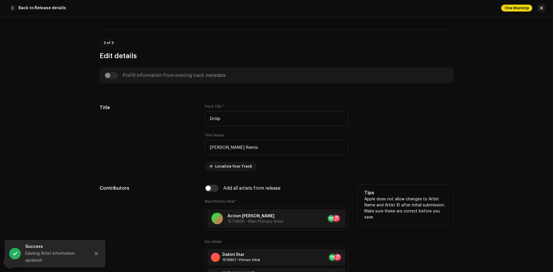
click at [205, 187] on input "checkbox" at bounding box center [212, 188] width 14 height 7
checkbox input "true"
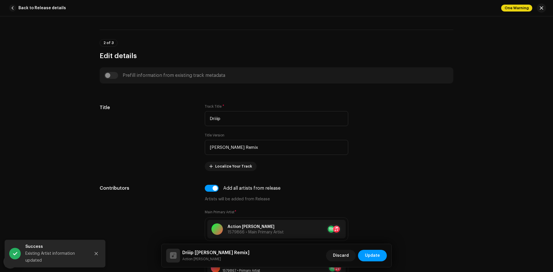
scroll to position [403, 0]
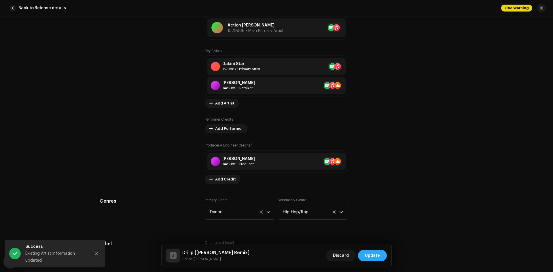
click at [374, 256] on span "Update" at bounding box center [372, 256] width 15 height 12
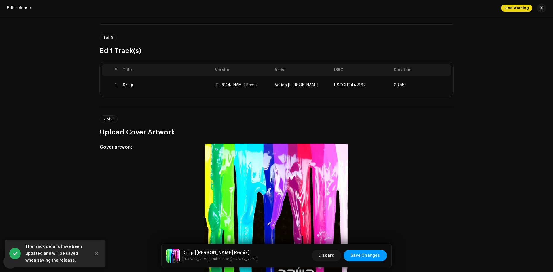
click at [374, 256] on span "Save Changes" at bounding box center [364, 256] width 29 height 12
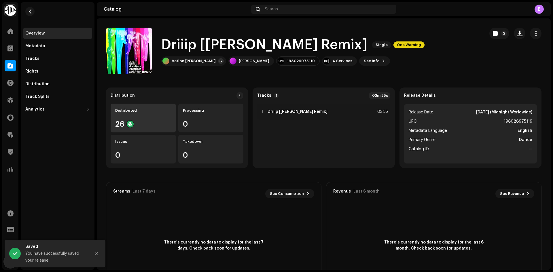
click at [141, 117] on div "Distributed 26" at bounding box center [143, 118] width 65 height 29
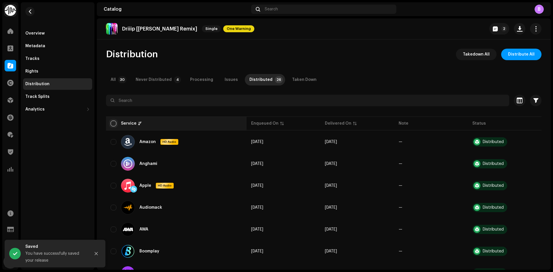
click at [114, 125] on input "checkbox" at bounding box center [114, 124] width 6 height 6
checkbox input "true"
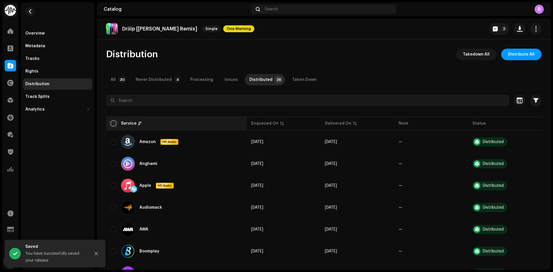
checkbox input "true"
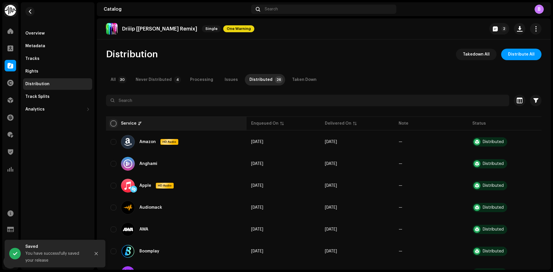
checkbox input "true"
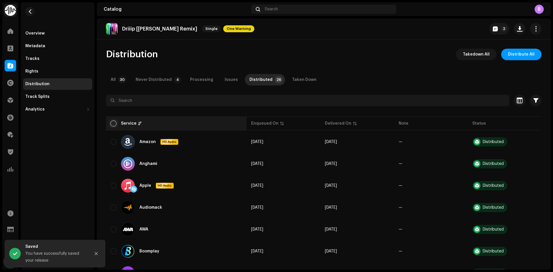
checkbox input "true"
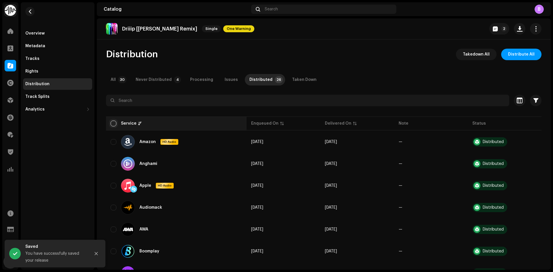
checkbox input "true"
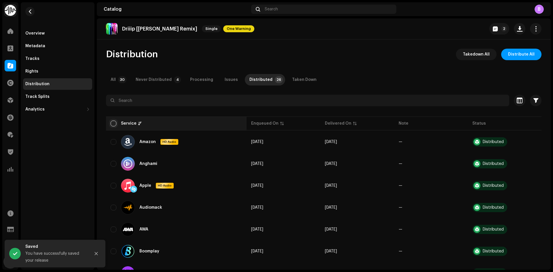
checkbox input "true"
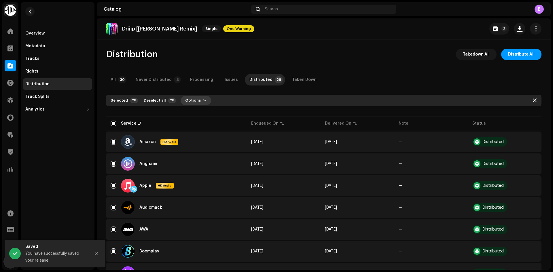
click at [205, 101] on button "Options" at bounding box center [195, 100] width 31 height 9
click at [205, 112] on div "Distribute" at bounding box center [208, 113] width 54 height 5
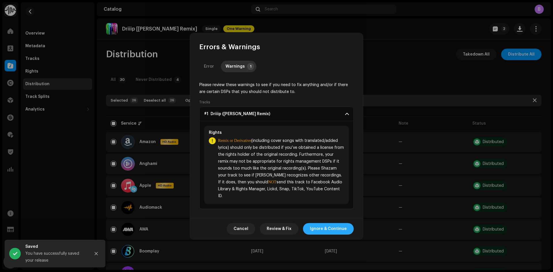
click at [335, 225] on span "Ignore & Continue" at bounding box center [328, 229] width 37 height 12
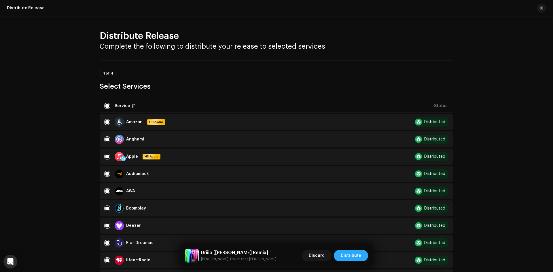
click at [349, 256] on span "Distribute" at bounding box center [351, 256] width 20 height 12
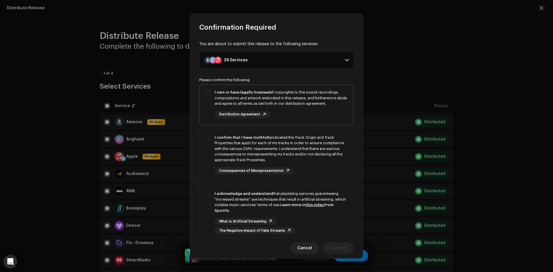
click at [272, 102] on div "I own or have legally licensed all copyrights to the sound recordings, composit…" at bounding box center [281, 98] width 134 height 17
checkbox input "true"
click at [277, 140] on div "I confirm that I have truthfully indicated the Track Origin and Track Propertie…" at bounding box center [281, 149] width 134 height 28
checkbox input "true"
click at [285, 205] on strong "Learn more in this video from Spotify." at bounding box center [273, 207] width 119 height 9
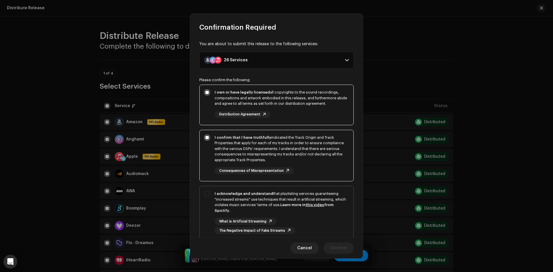
checkbox input "true"
click at [342, 250] on span "Confirm" at bounding box center [338, 248] width 16 height 12
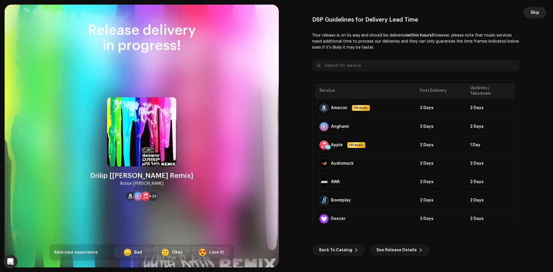
click at [533, 15] on span "Skip" at bounding box center [534, 13] width 9 height 12
